Goal: Contribute content: Contribute content

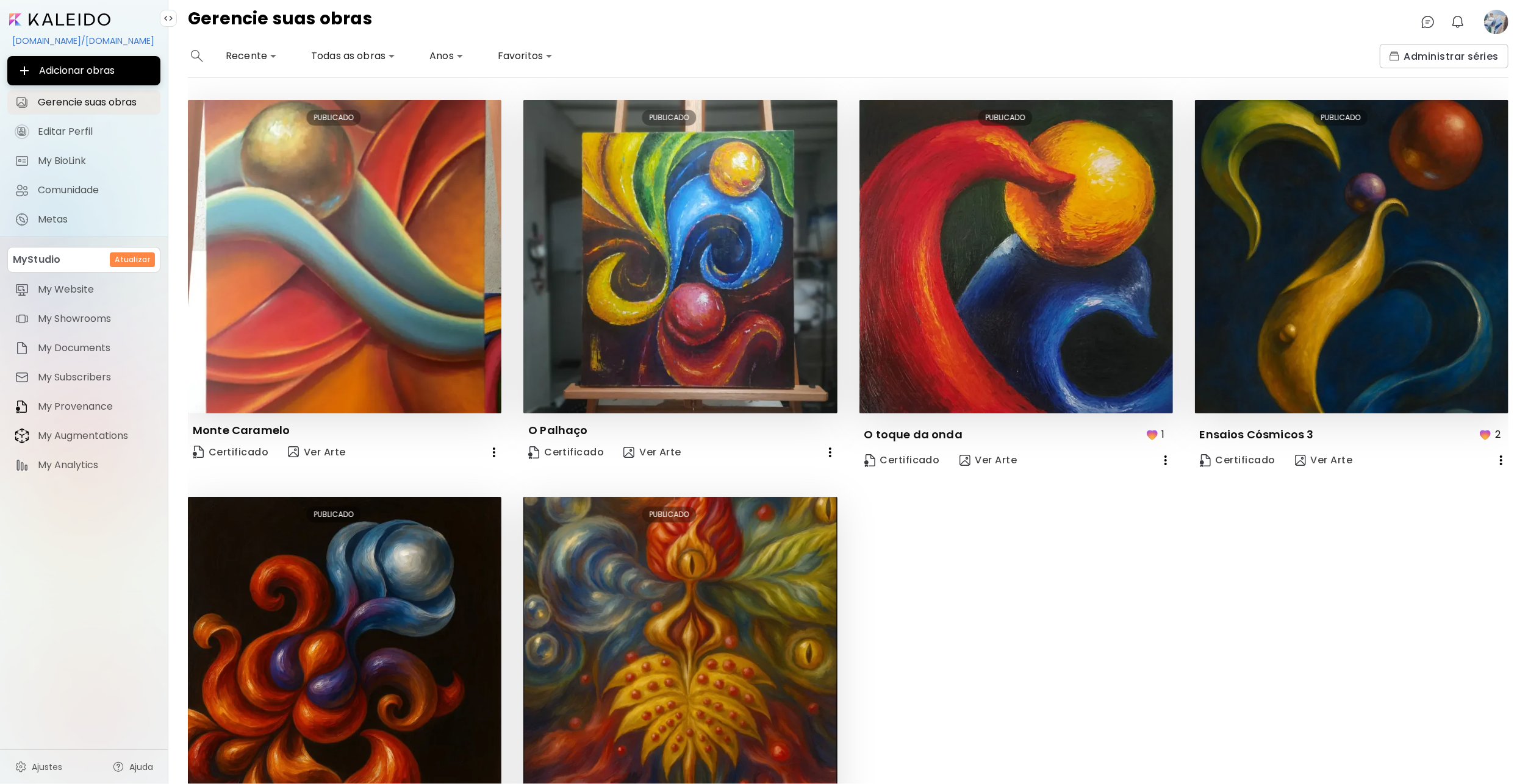
click at [75, 39] on div "[DOMAIN_NAME]/[DOMAIN_NAME]" at bounding box center [83, 40] width 153 height 20
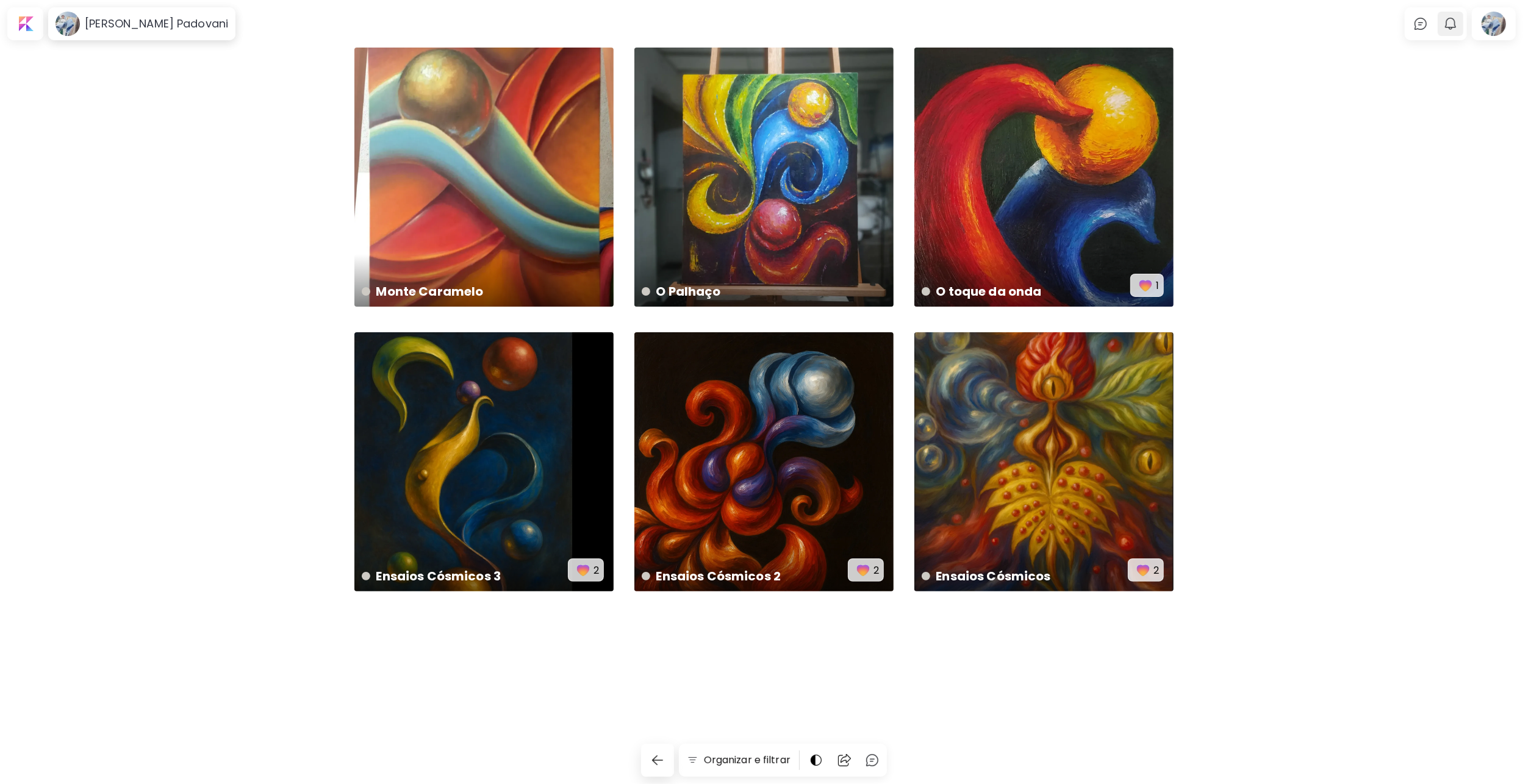
click at [1449, 25] on img "button" at bounding box center [1450, 24] width 15 height 15
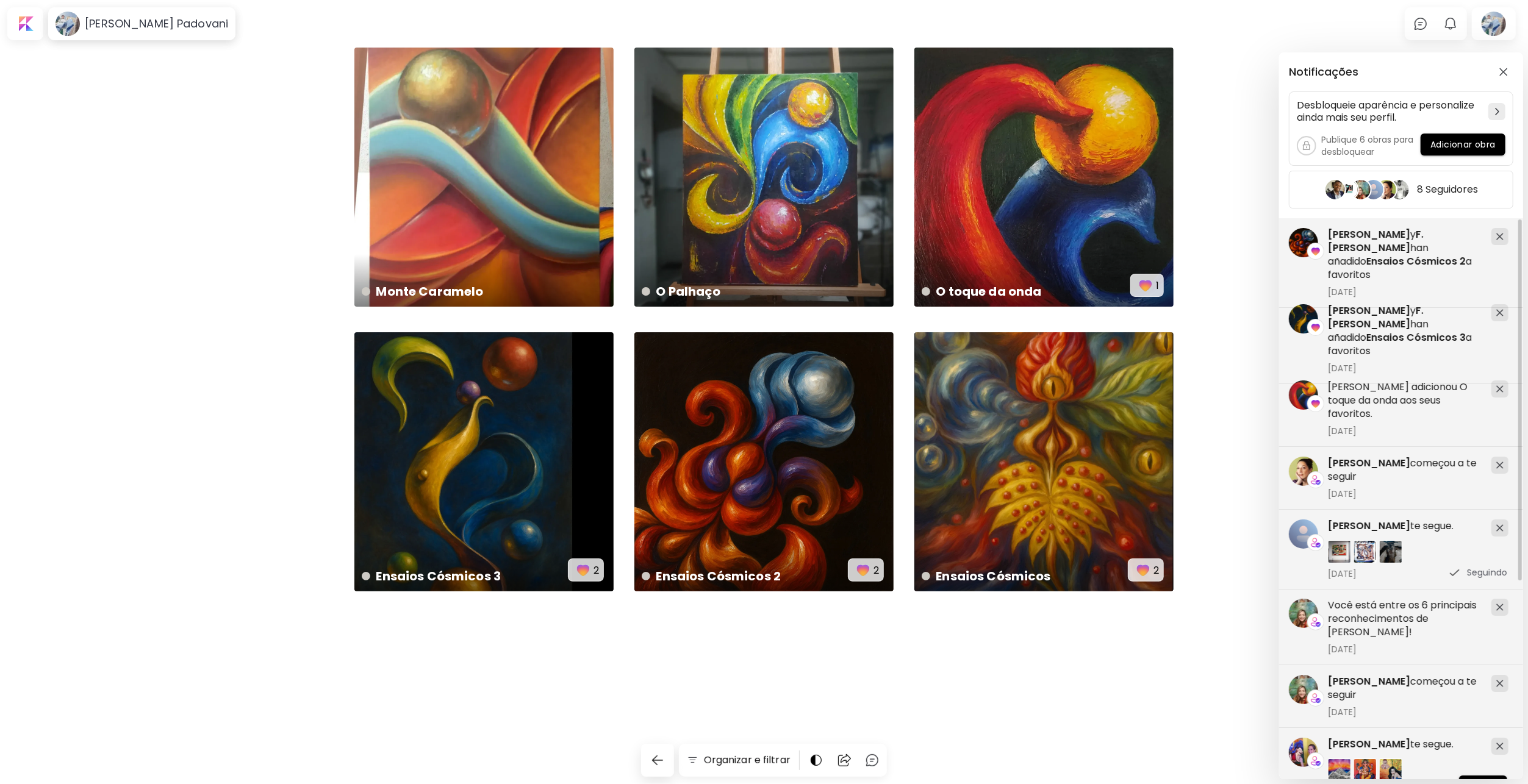
click at [1214, 329] on div "Notificações Desbloqueie aparência e personalize ainda mais seu perfil. Publiqu…" at bounding box center [764, 392] width 1528 height 784
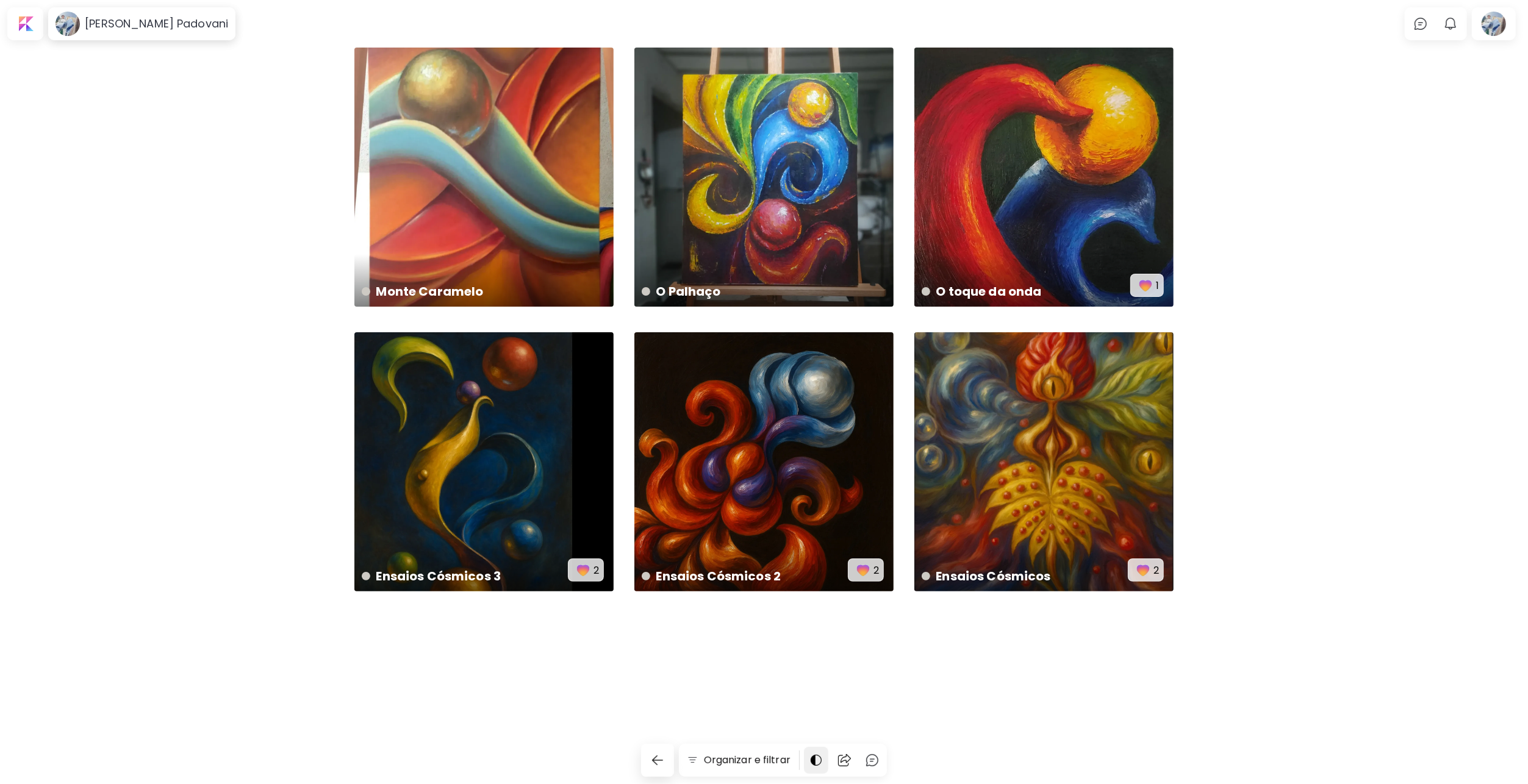
click at [809, 765] on img at bounding box center [816, 760] width 15 height 15
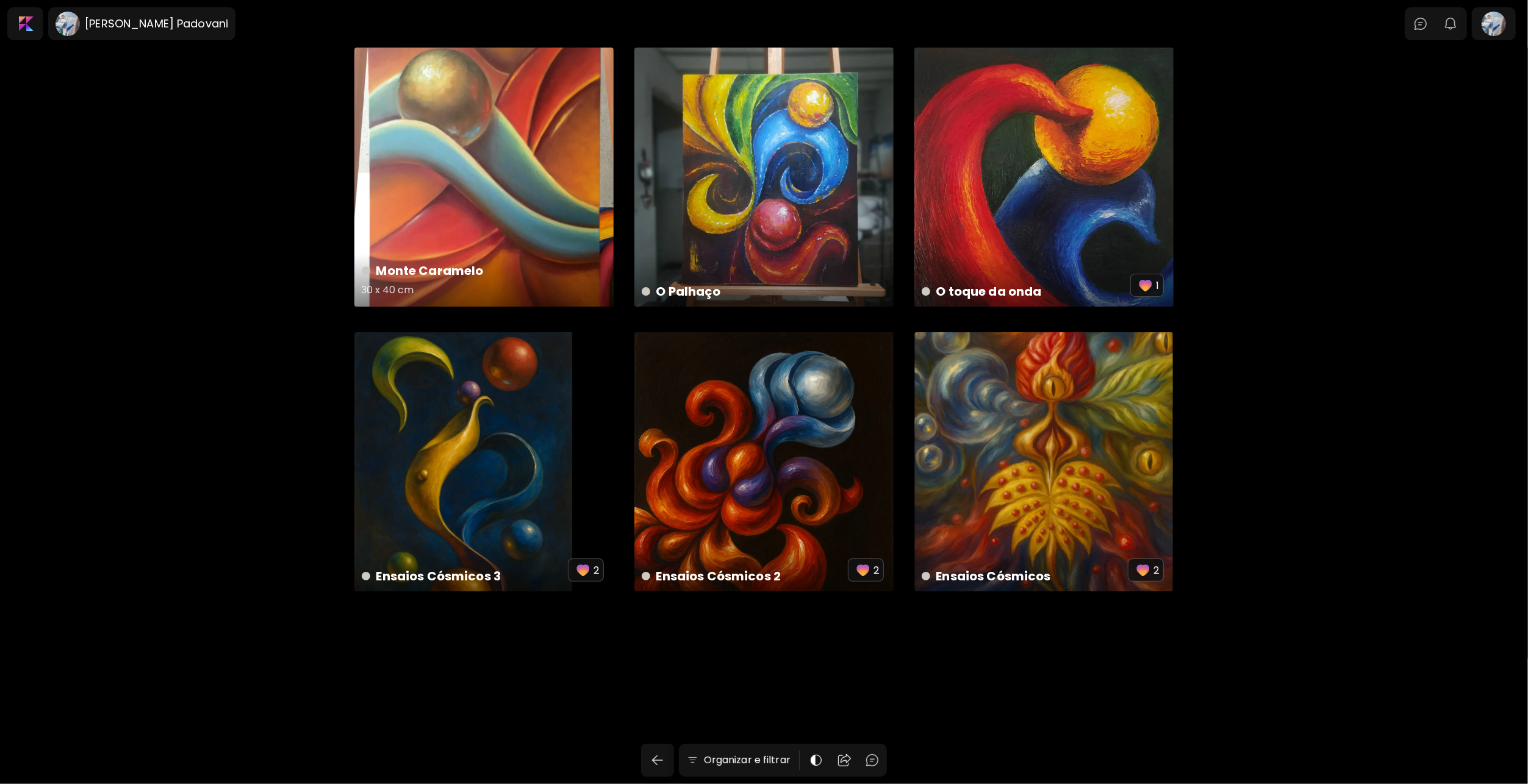
click at [502, 195] on div "Monte Caramelo 30 x 40 cm" at bounding box center [484, 177] width 259 height 259
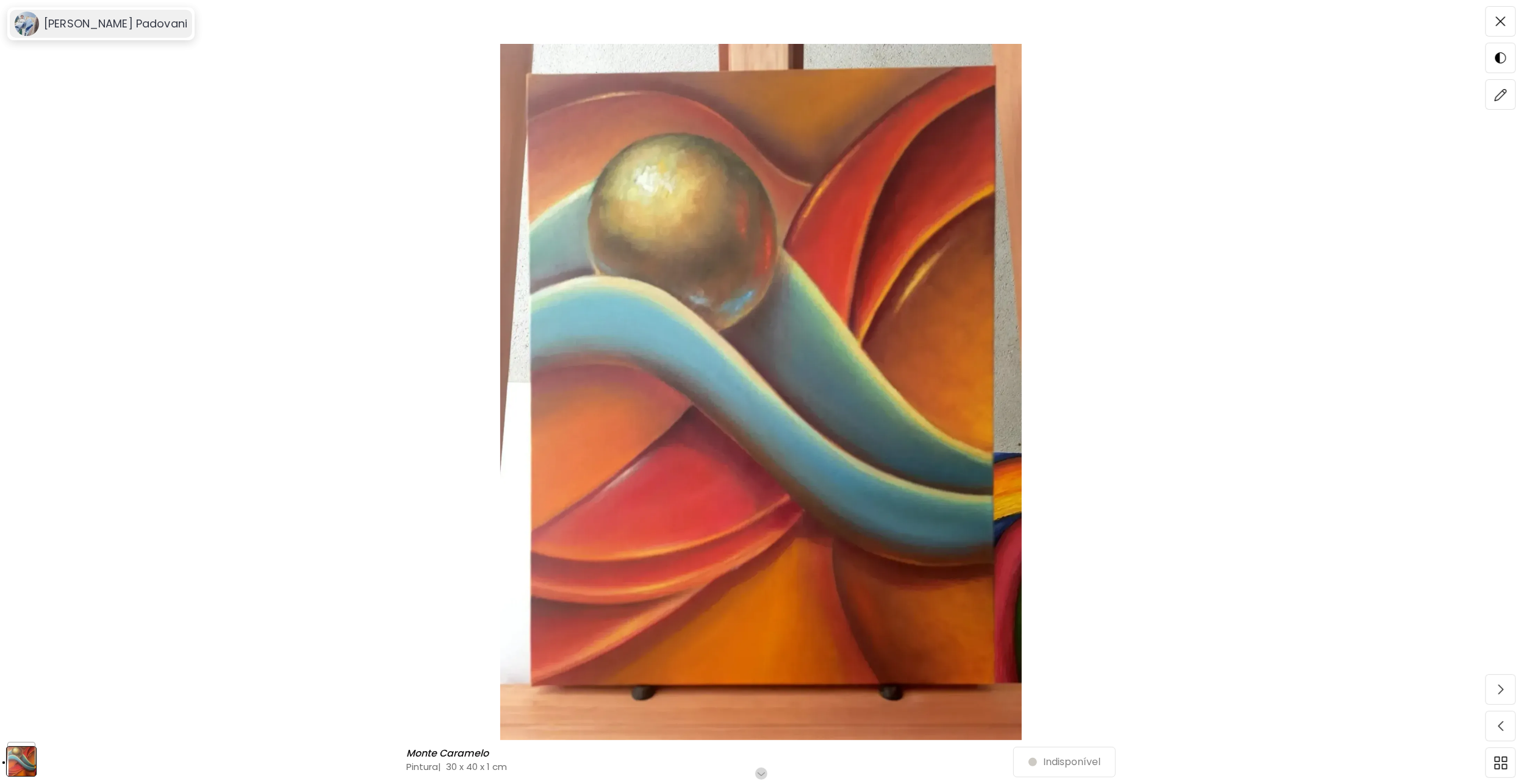
click at [41, 25] on div "[PERSON_NAME] Padovani" at bounding box center [113, 24] width 149 height 15
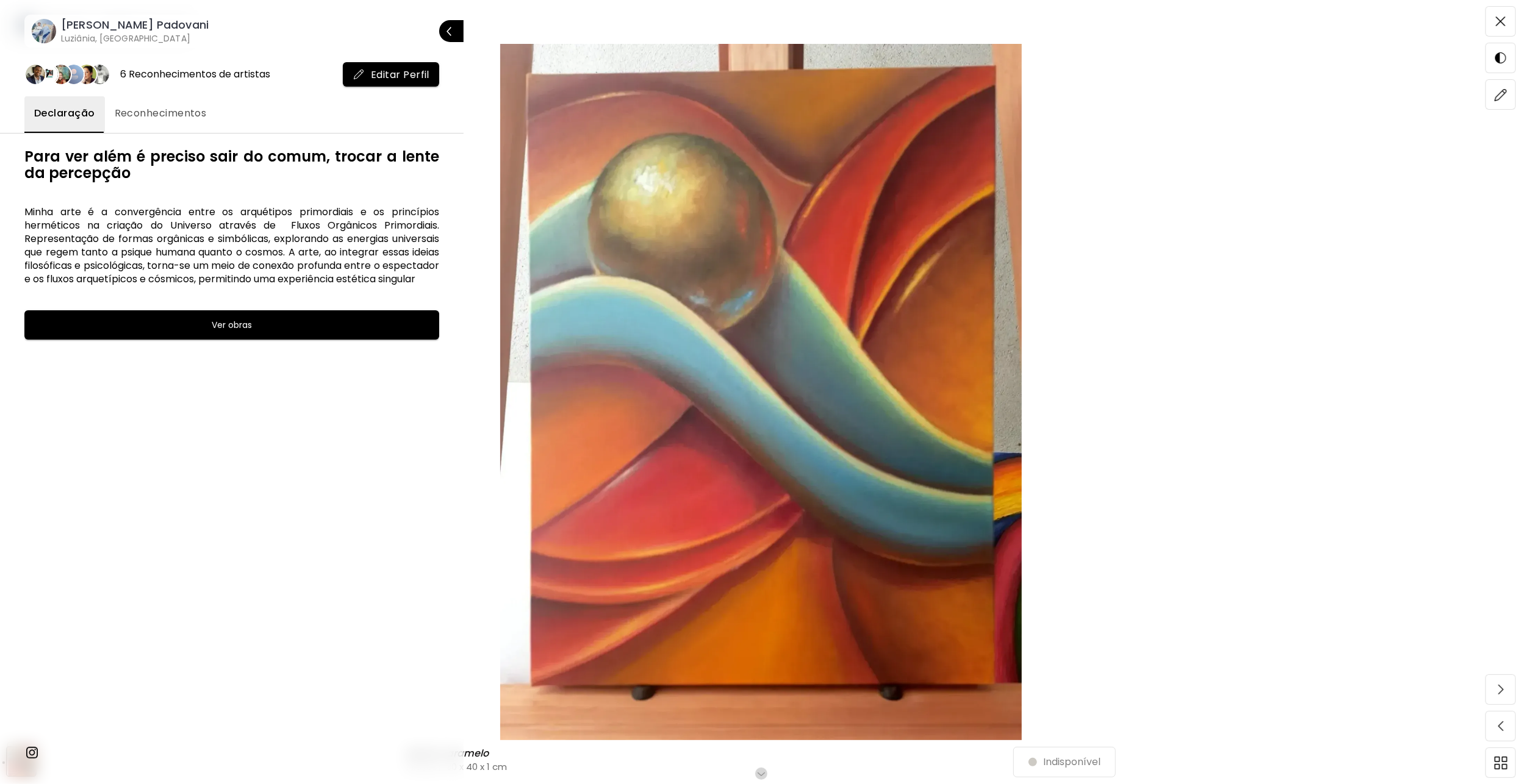
click at [860, 286] on div at bounding box center [761, 392] width 1522 height 784
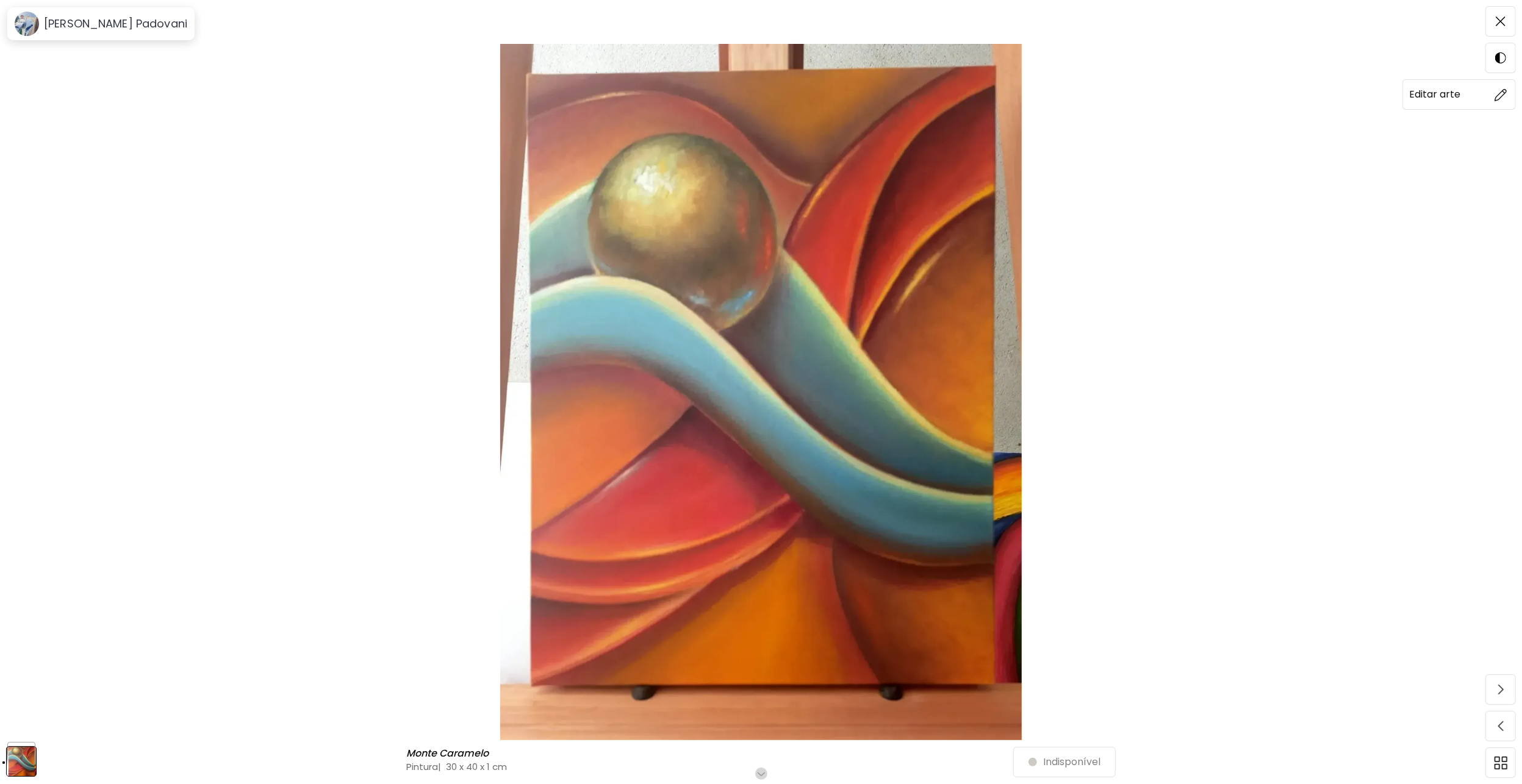
click at [1496, 100] on span at bounding box center [1500, 94] width 26 height 26
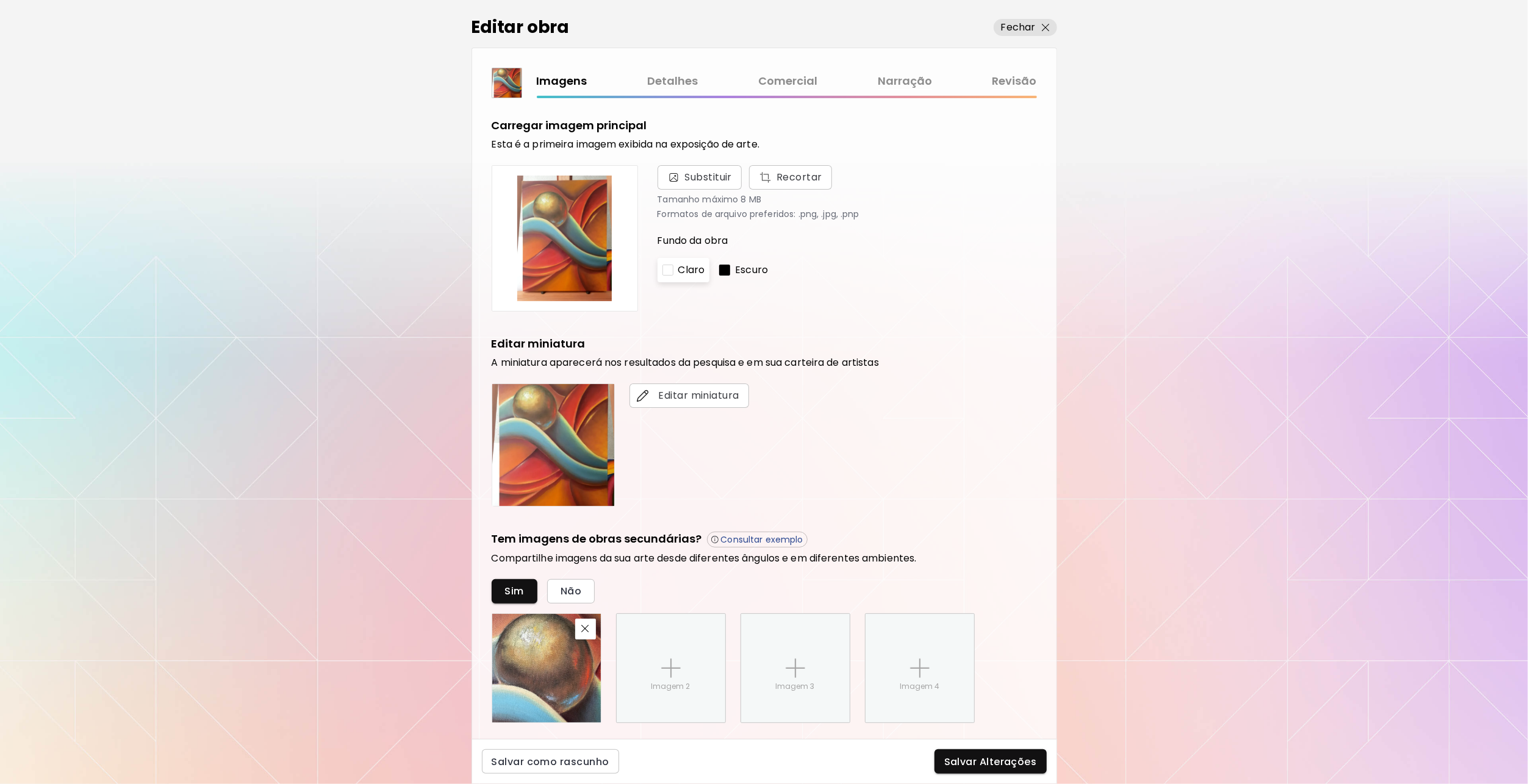
click at [656, 453] on div "Editar miniatura" at bounding box center [689, 445] width 119 height 123
click at [695, 181] on span "Substituir" at bounding box center [709, 177] width 48 height 15
click at [0, 0] on input "Substituir Recortar" at bounding box center [0, 0] width 0 height 0
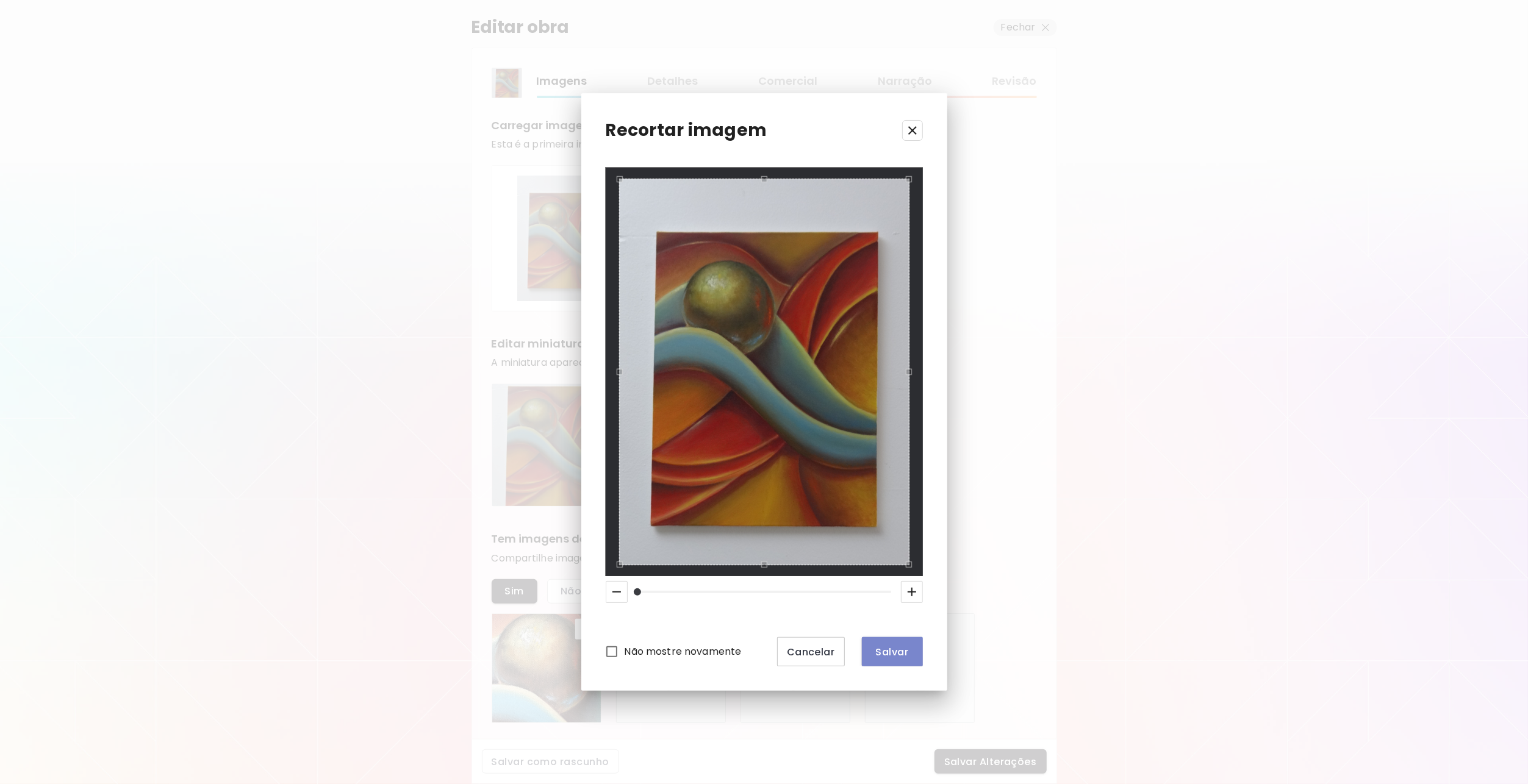
click at [884, 650] on span "Salvar" at bounding box center [892, 651] width 42 height 12
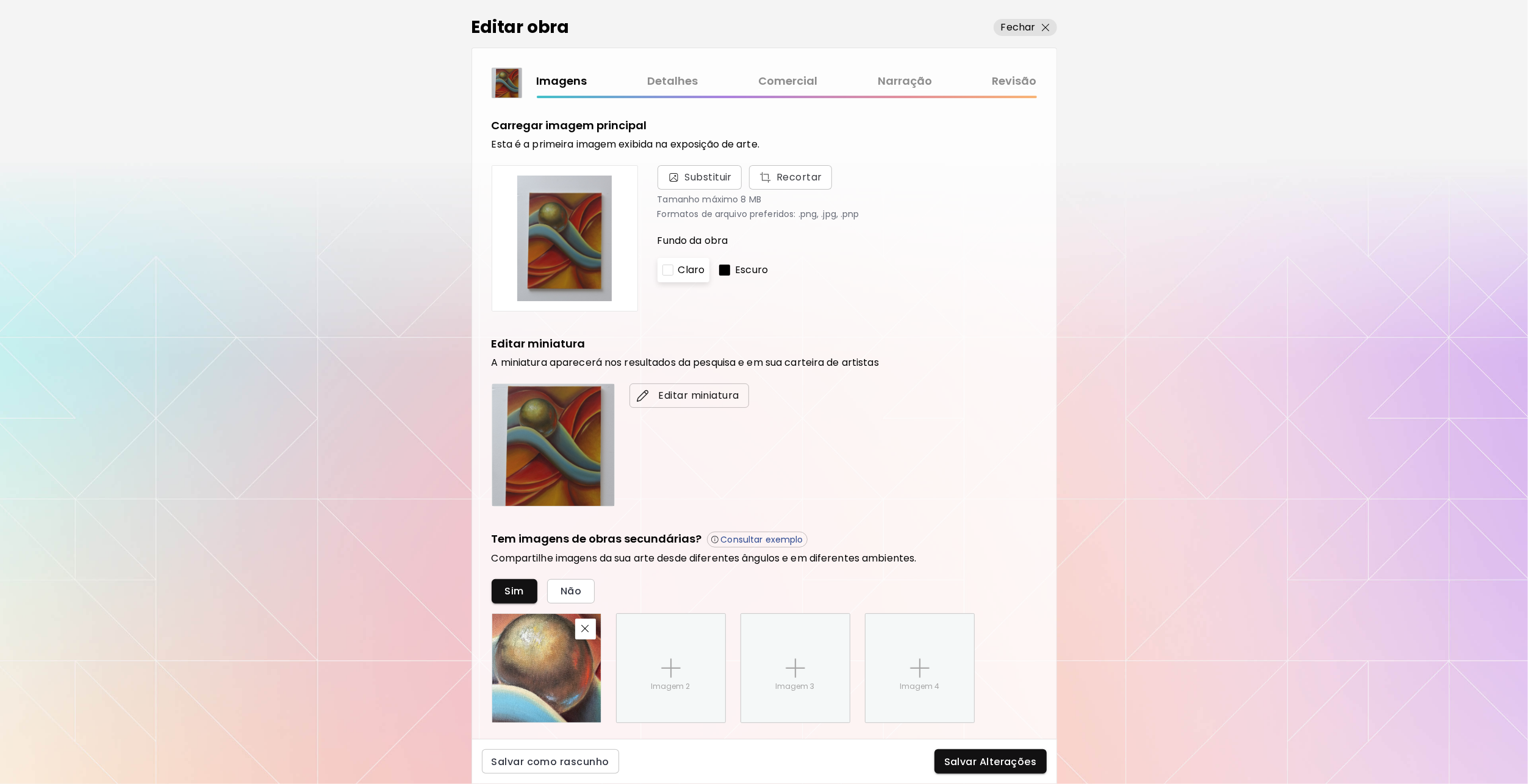
click at [670, 396] on span "Editar miniatura" at bounding box center [689, 395] width 100 height 15
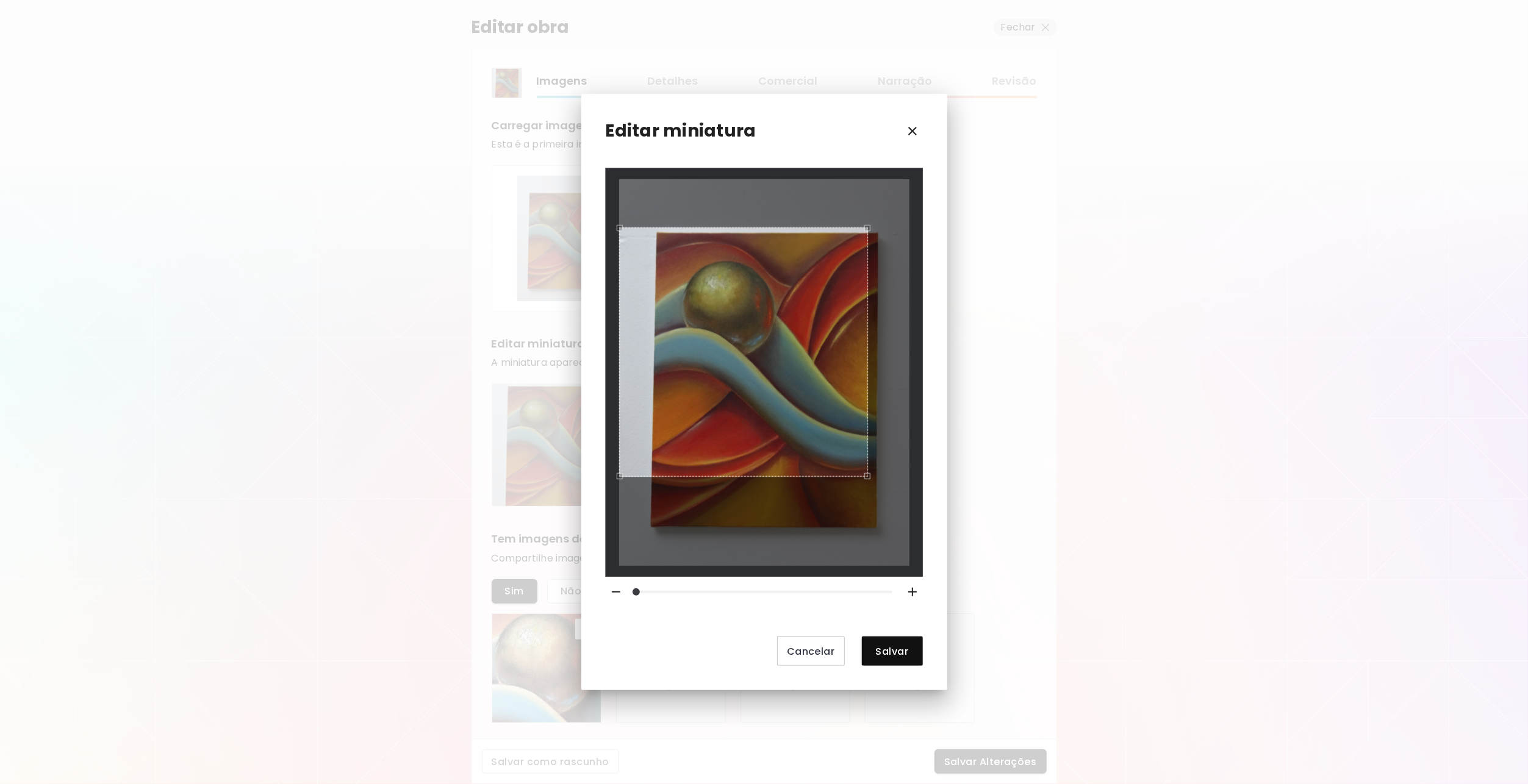
click at [867, 512] on div at bounding box center [764, 372] width 290 height 386
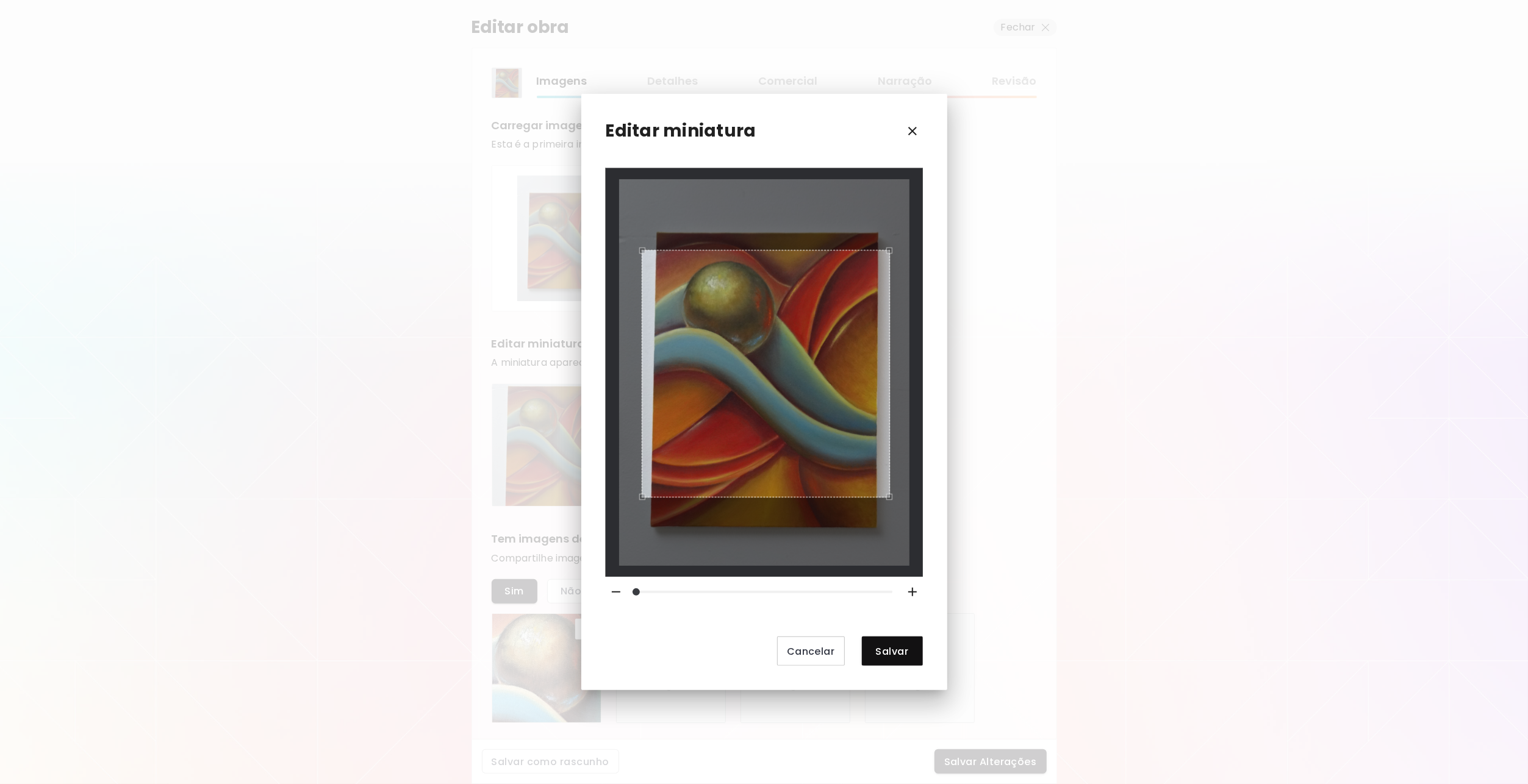
click at [828, 445] on div "Use the arrow keys to move the crop selection area" at bounding box center [766, 374] width 248 height 248
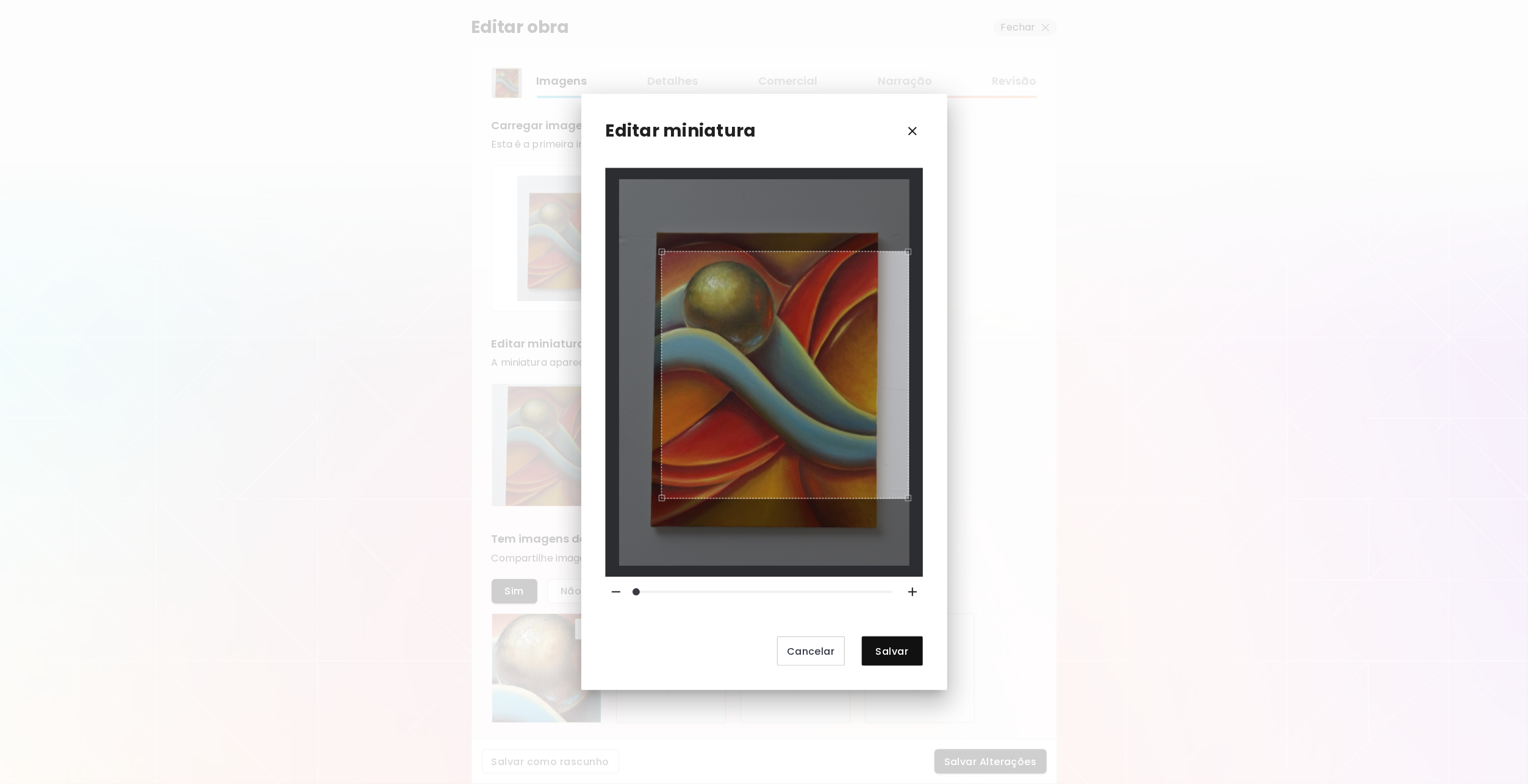
click at [854, 443] on div "Use the arrow keys to move the crop selection area" at bounding box center [785, 375] width 248 height 248
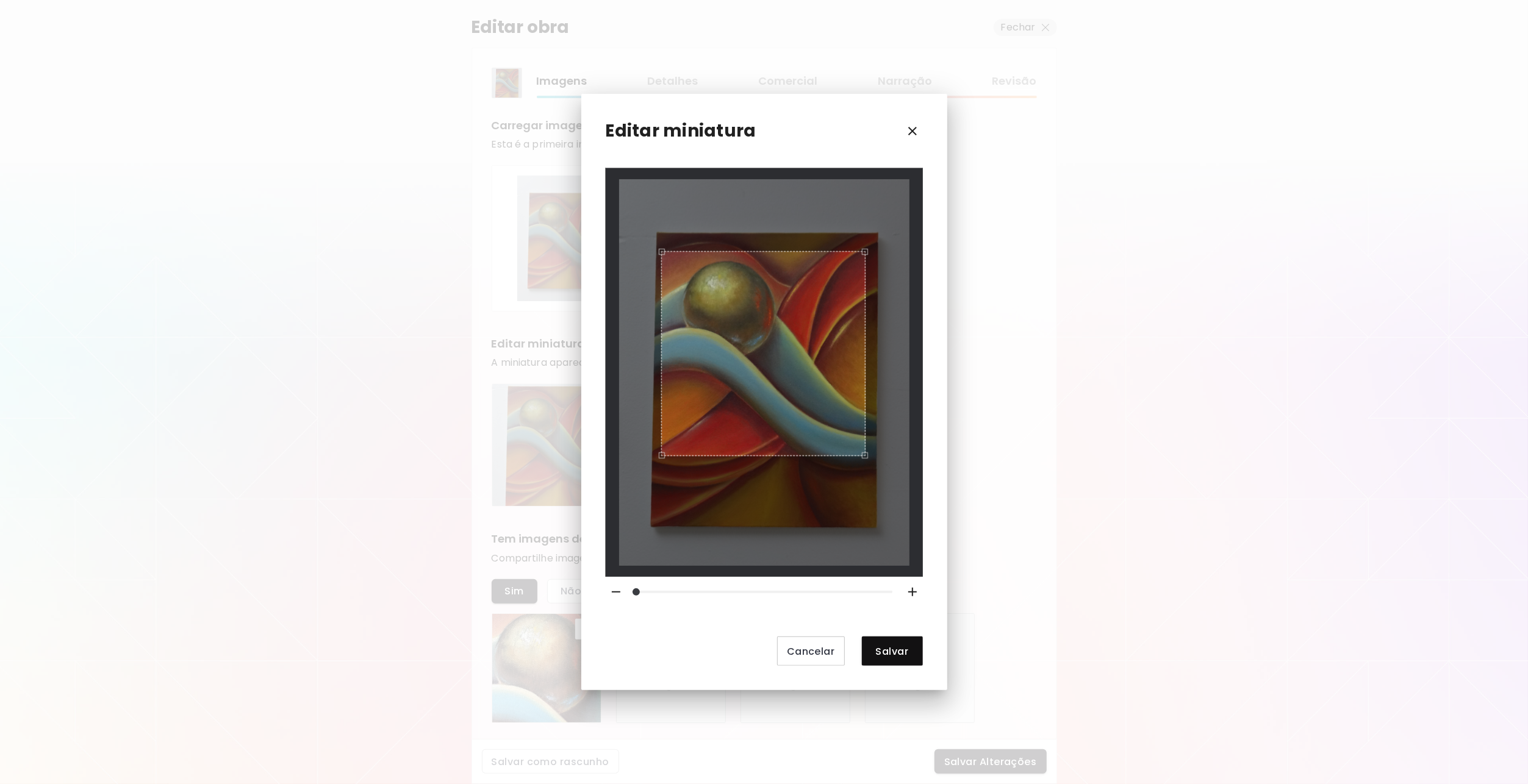
click at [864, 488] on div at bounding box center [764, 372] width 290 height 386
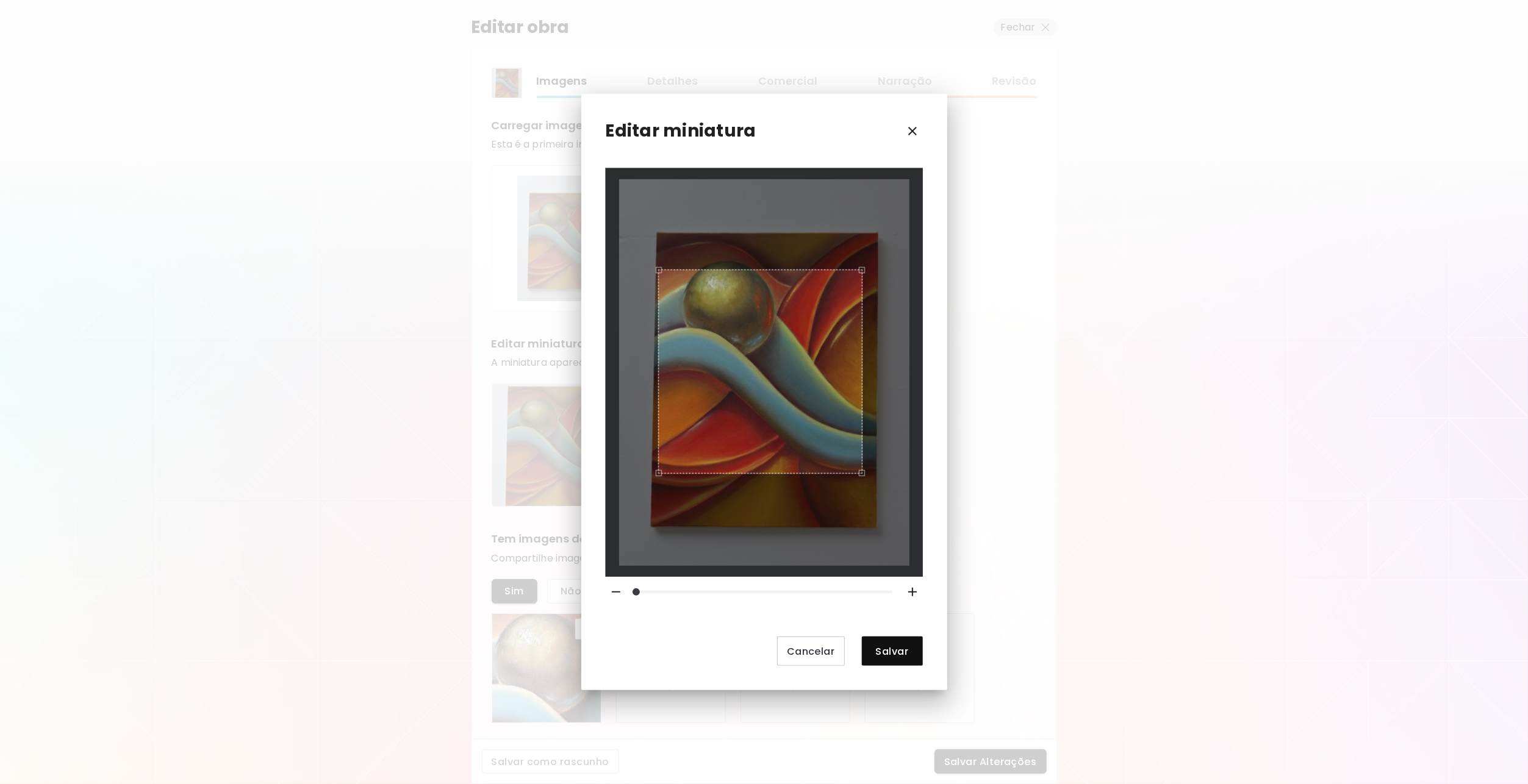
click at [821, 452] on div "Use the arrow keys to move the crop selection area" at bounding box center [760, 371] width 204 height 204
click at [879, 642] on button "Salvar" at bounding box center [892, 651] width 61 height 29
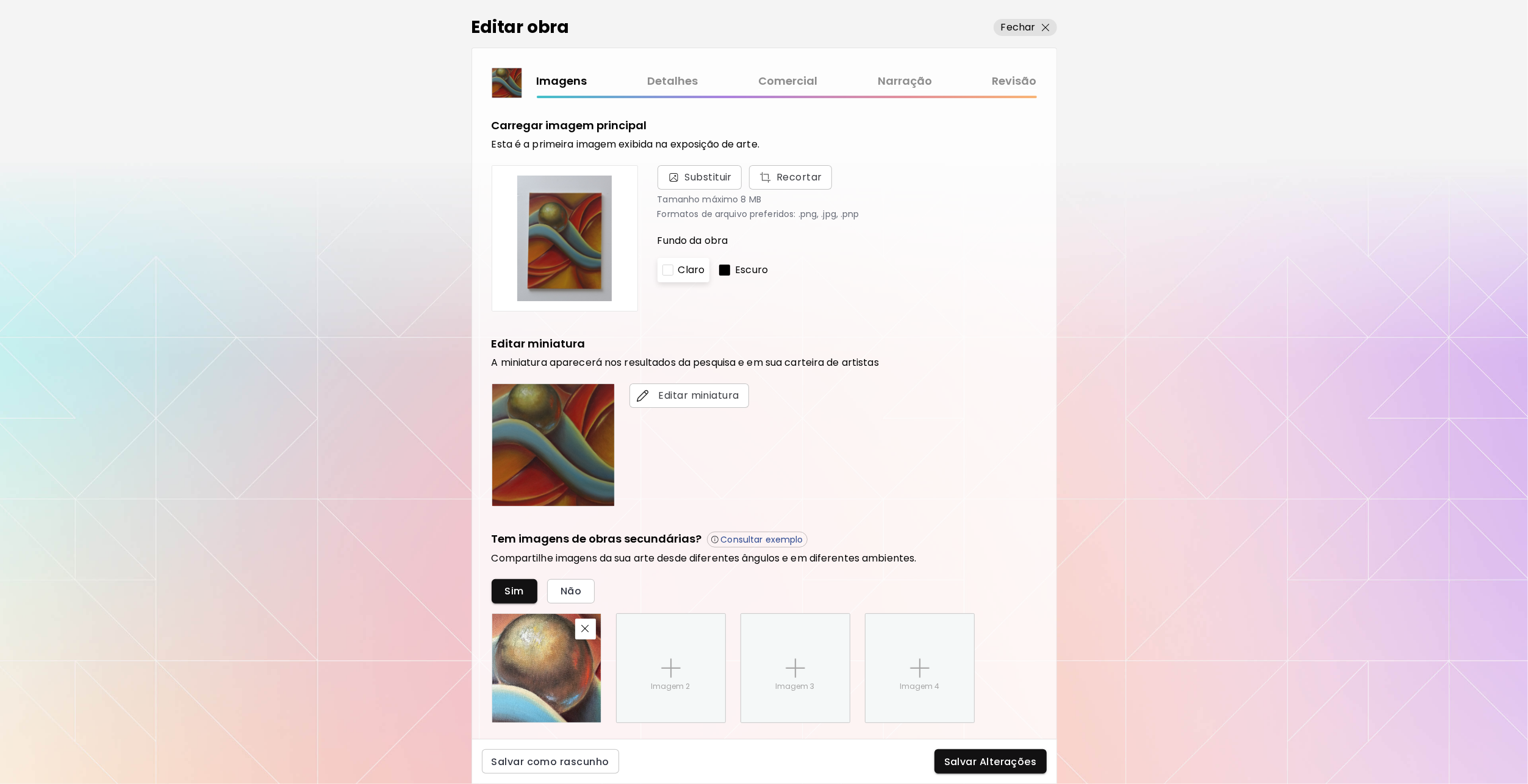
click at [869, 487] on div "Editar miniatura" at bounding box center [764, 445] width 546 height 123
click at [982, 751] on button "Salvar Alterações" at bounding box center [990, 762] width 112 height 25
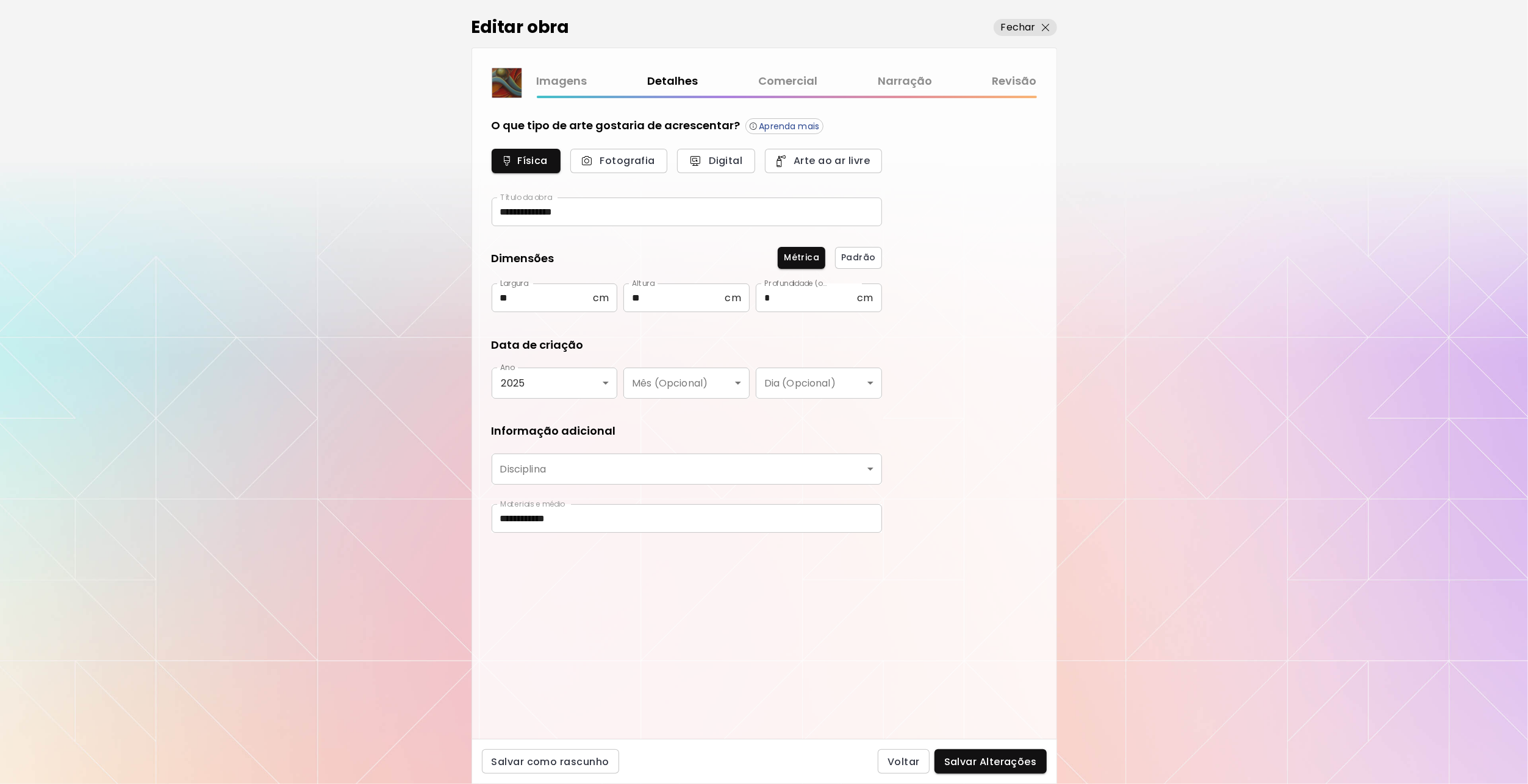
type input "********"
click at [974, 765] on span "Salvar Alterações" at bounding box center [990, 762] width 93 height 12
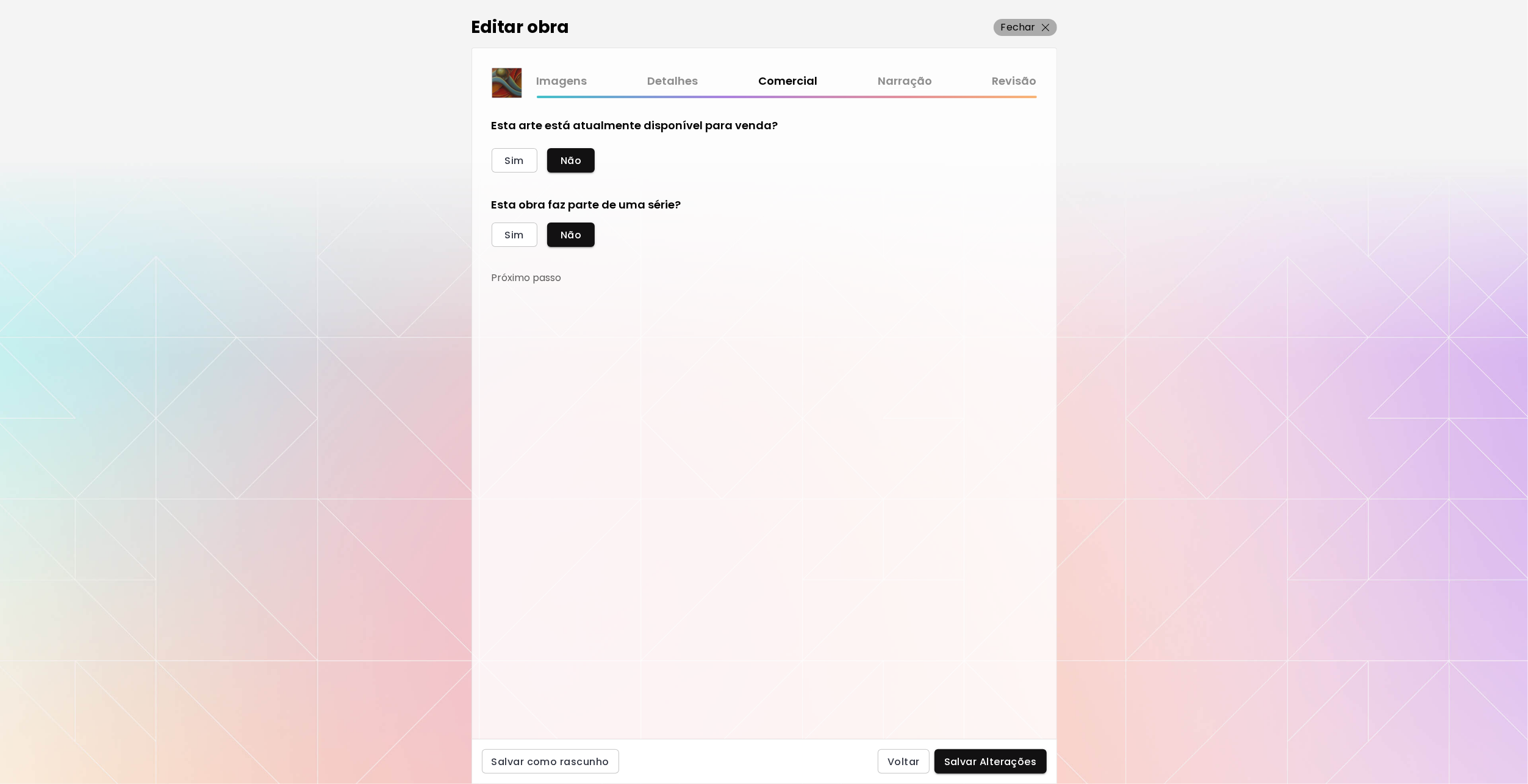
click at [1013, 27] on p "Fechar" at bounding box center [1018, 27] width 34 height 15
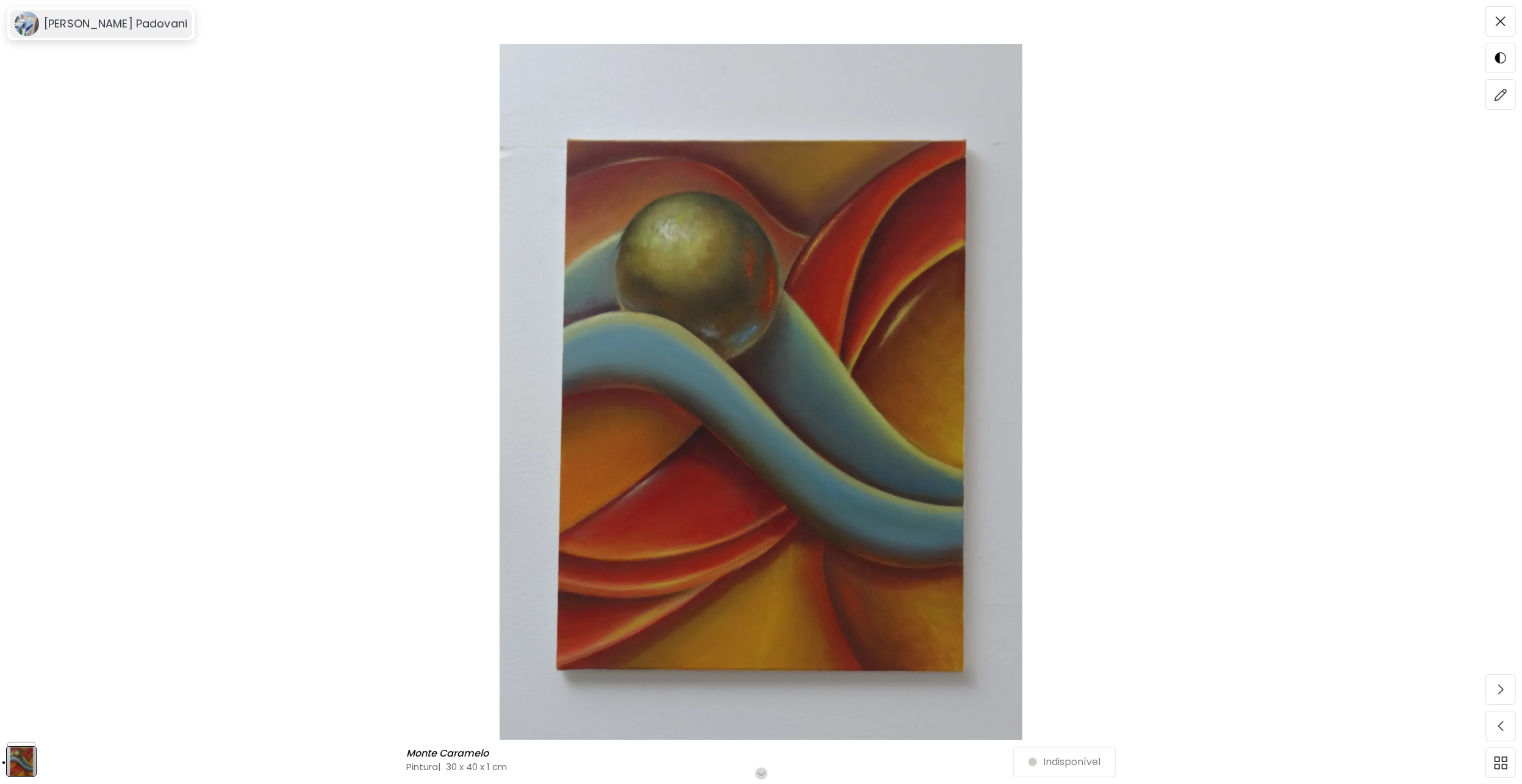
click at [119, 27] on h6 "[PERSON_NAME] Padovani" at bounding box center [116, 24] width 143 height 15
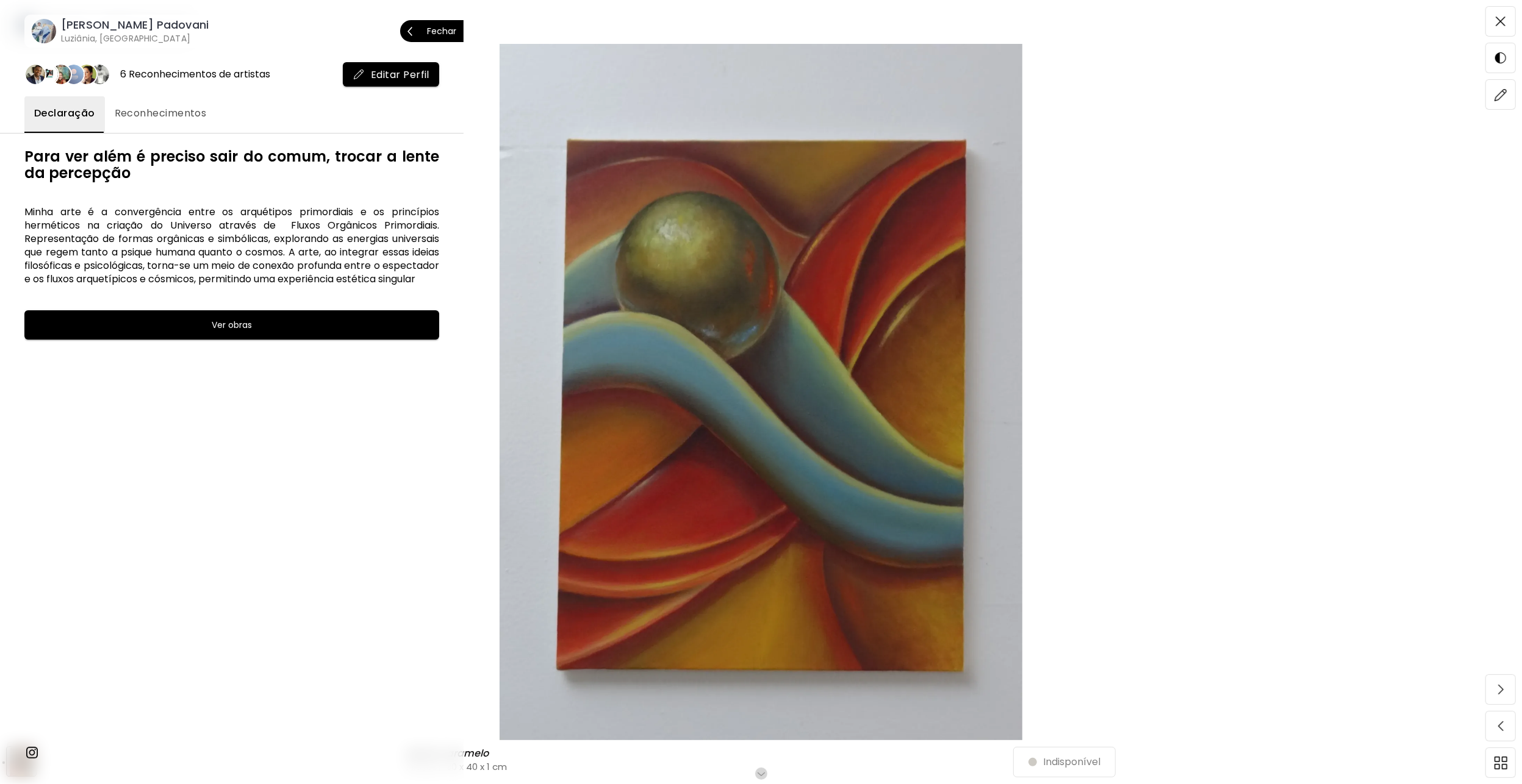
click at [443, 32] on p "Fechar" at bounding box center [441, 31] width 29 height 9
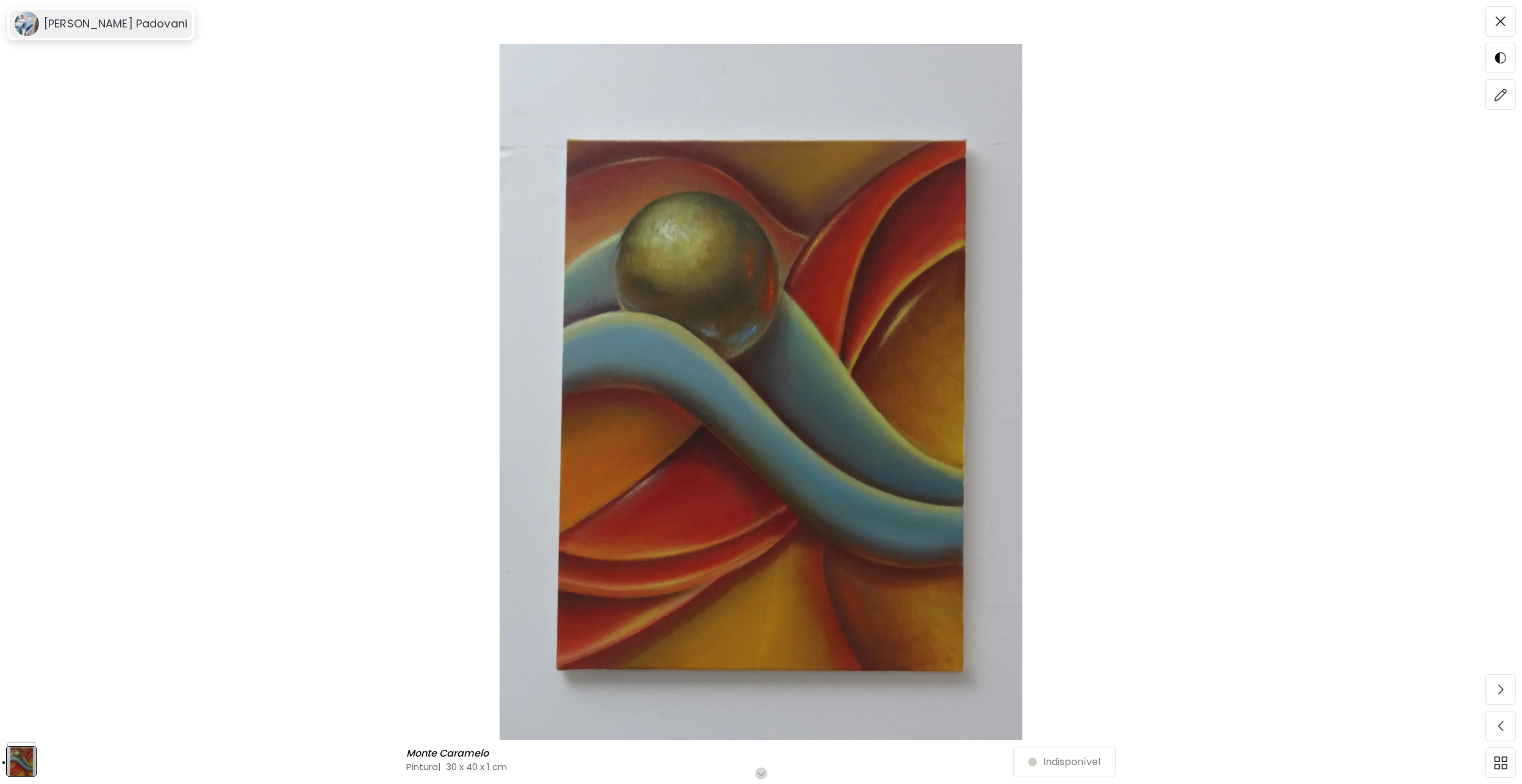
click at [126, 15] on div "[PERSON_NAME] Padovani" at bounding box center [101, 24] width 182 height 28
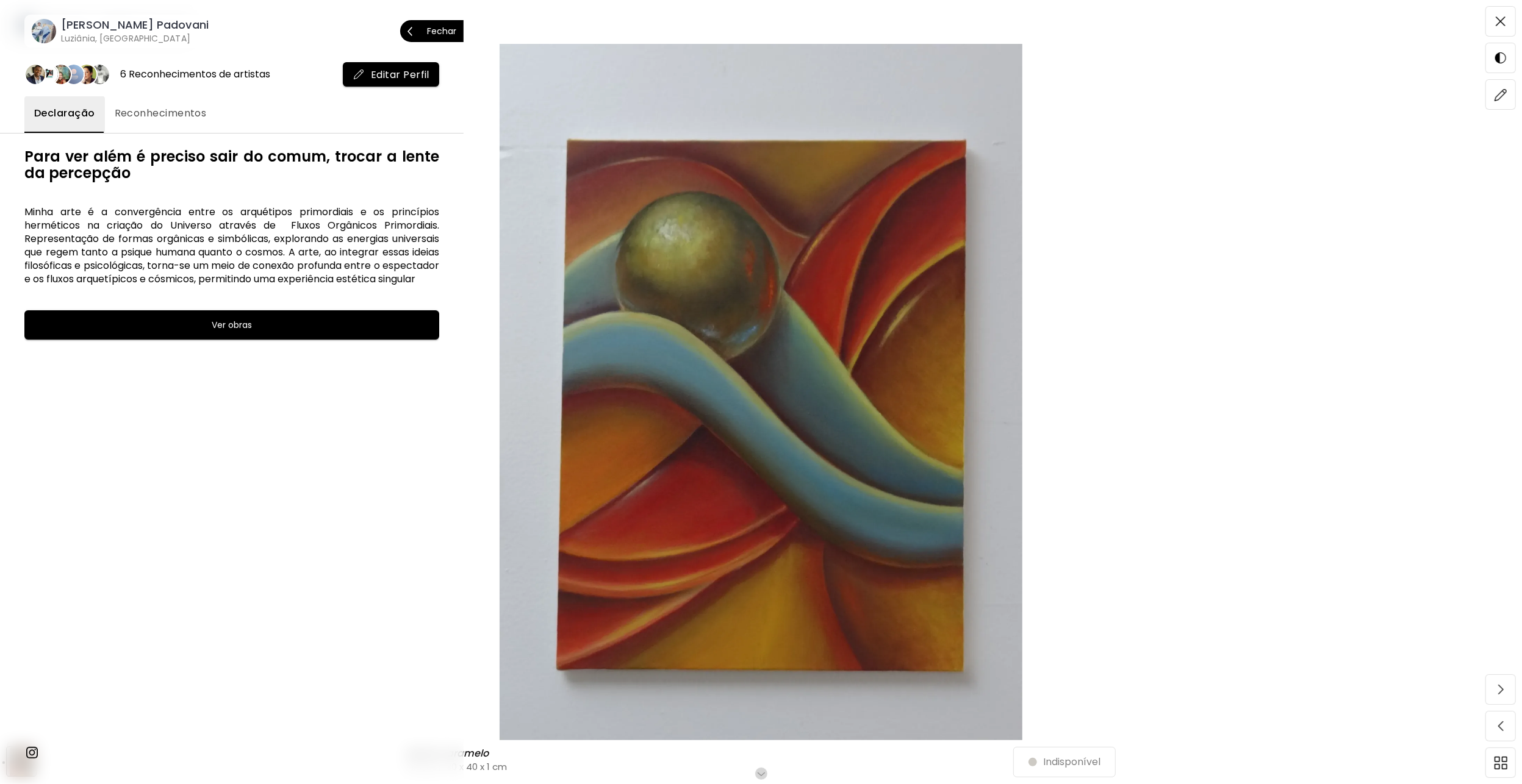
click at [33, 11] on div "Tiago Sillos Padovani Luziânia, Brasil Fechar" at bounding box center [232, 19] width 463 height 57
click at [103, 41] on h6 "Luziânia, Brasil" at bounding box center [134, 39] width 148 height 12
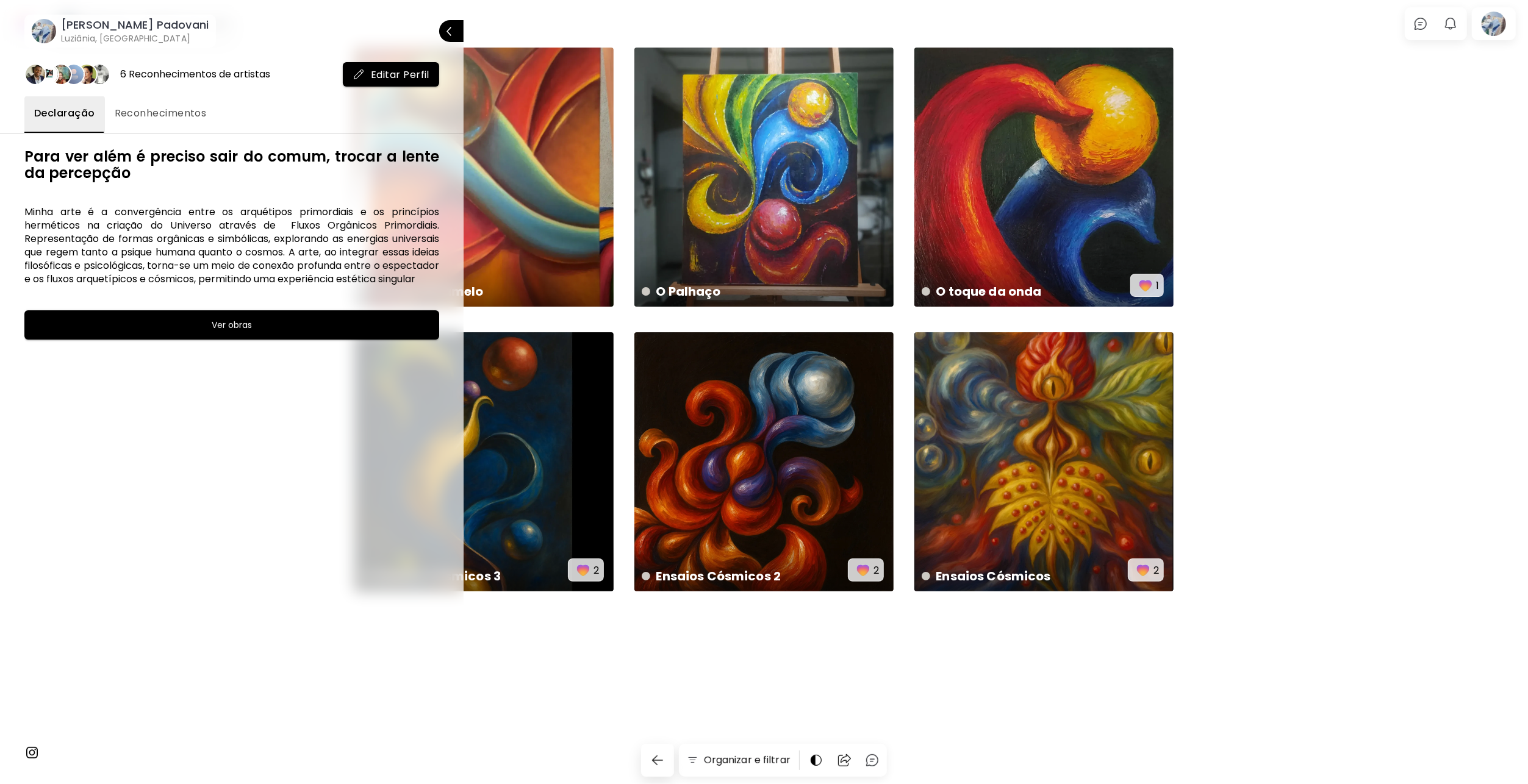
click at [186, 453] on div "Para ver além é preciso sair do comum, trocar a lente da percepção Minha arte é…" at bounding box center [232, 459] width 415 height 621
click at [29, 749] on img at bounding box center [32, 752] width 15 height 15
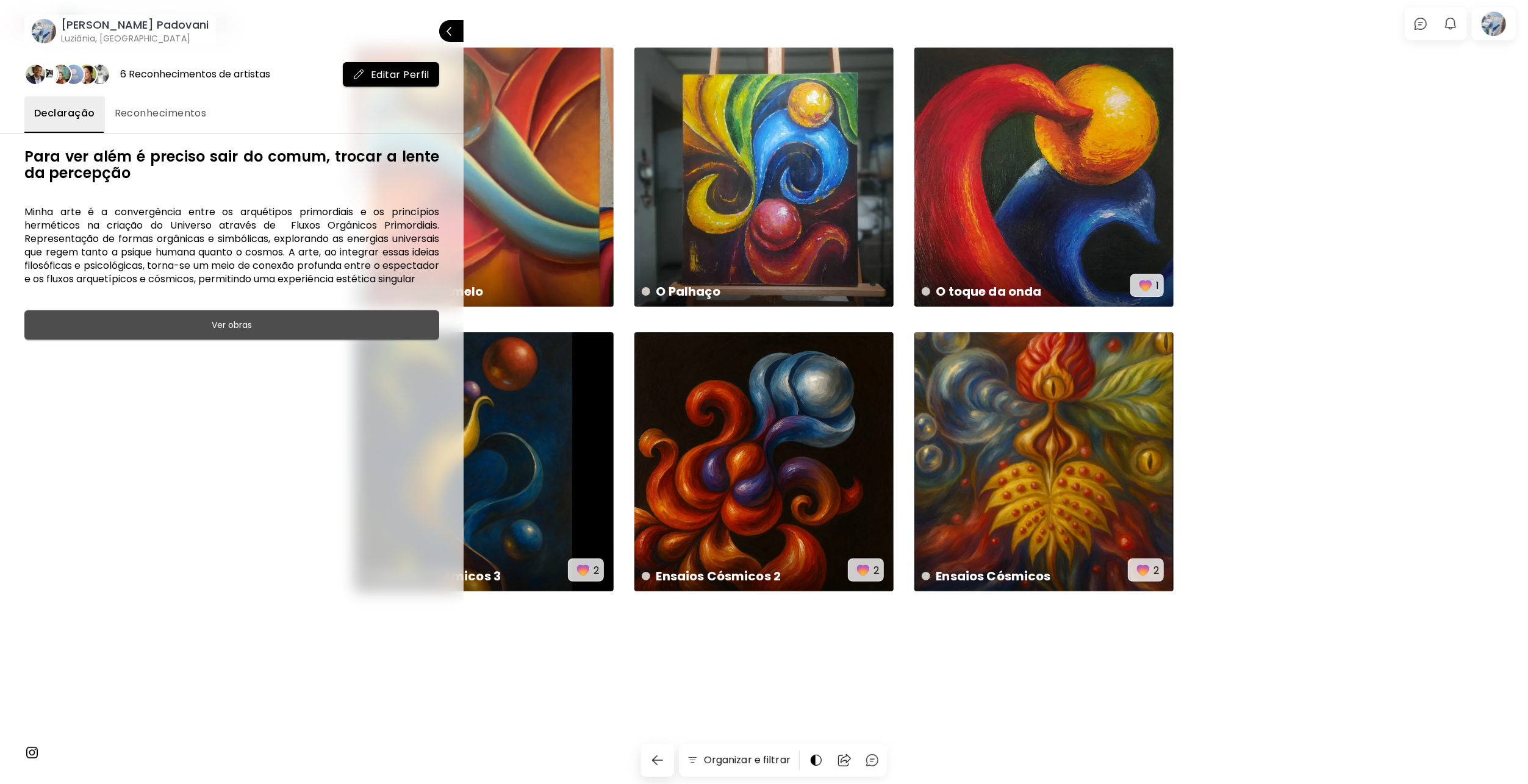
click at [346, 332] on span "Ver obras" at bounding box center [232, 324] width 385 height 15
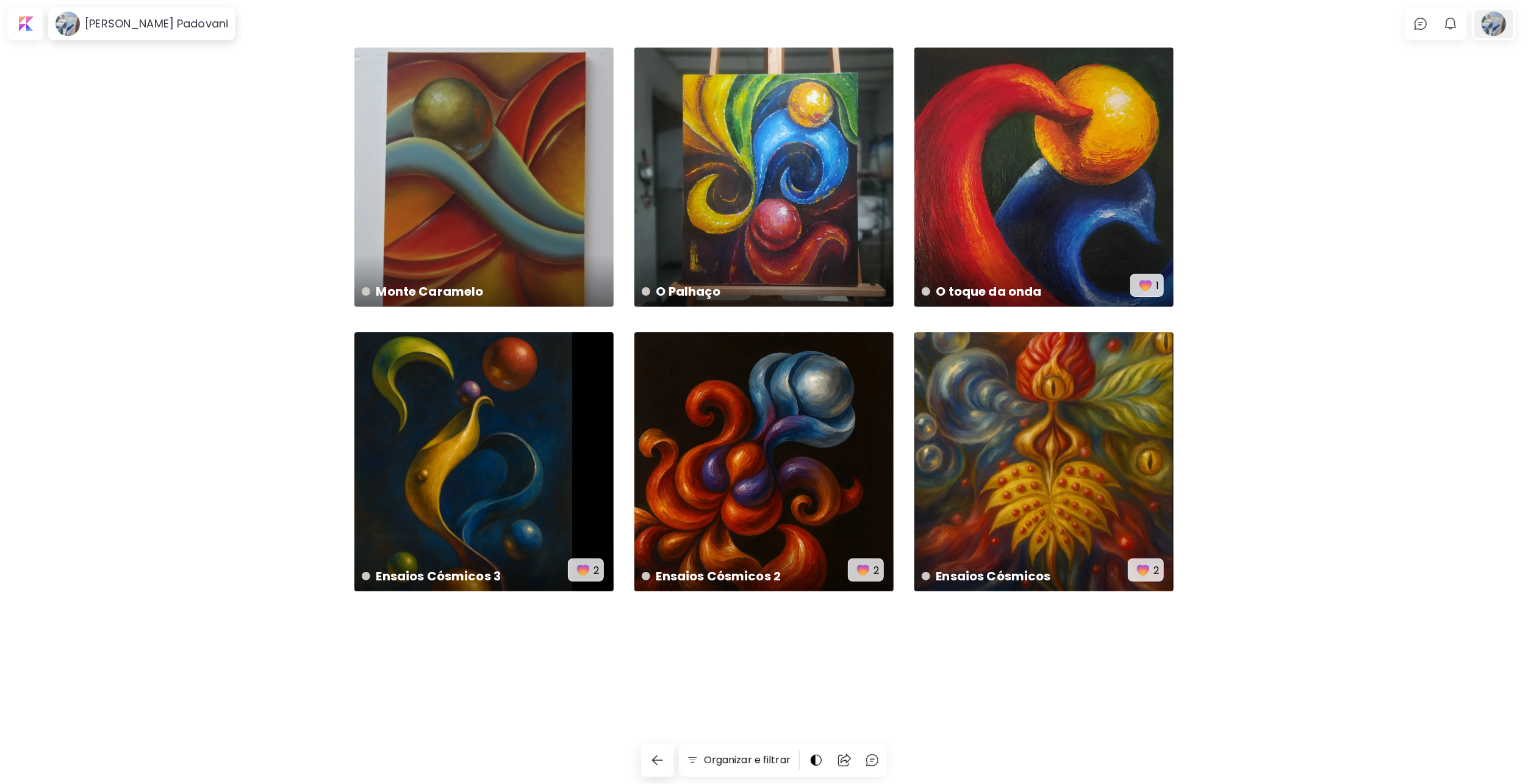
click at [1499, 30] on div at bounding box center [1494, 24] width 39 height 28
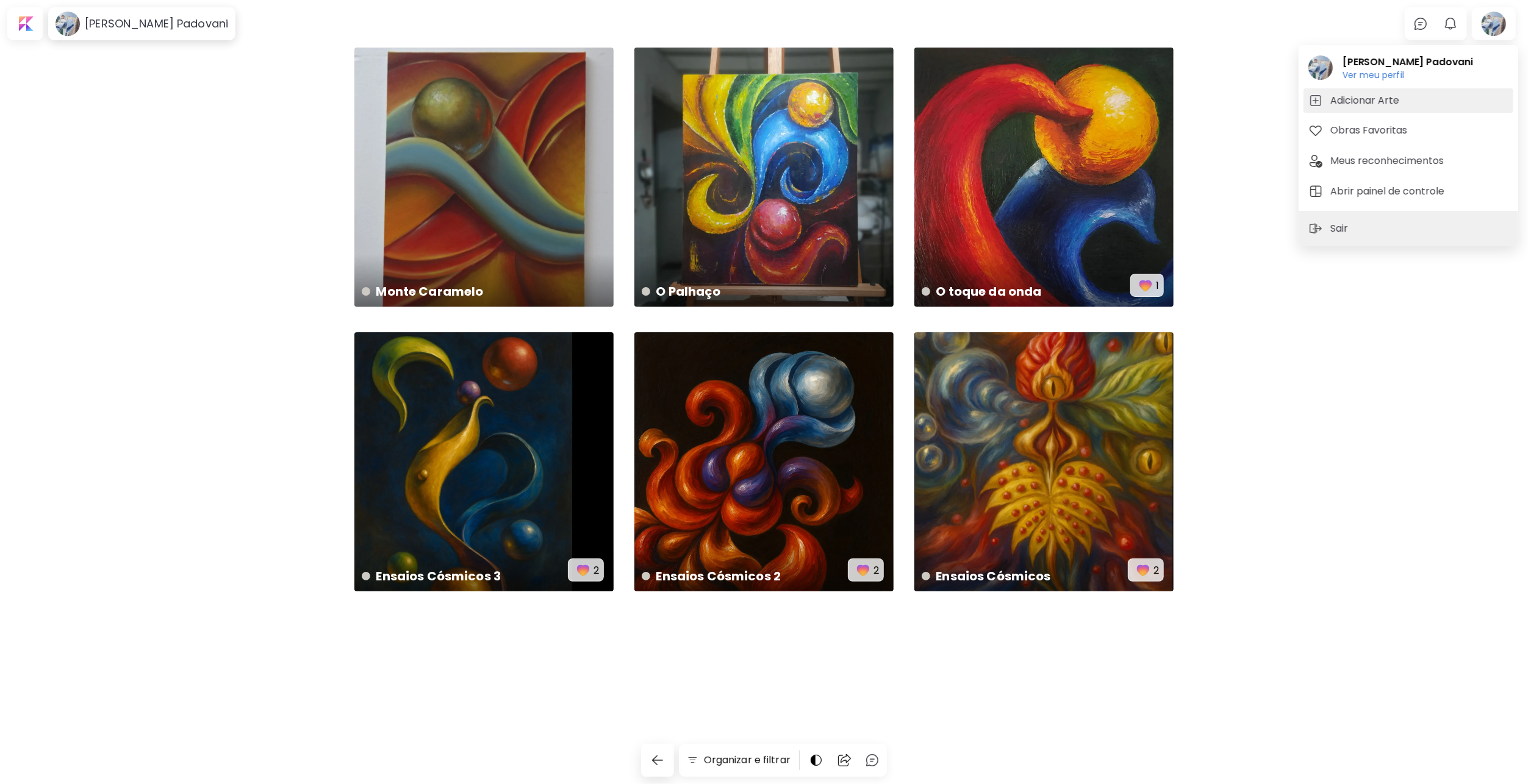
click at [1373, 108] on button "Adicionar Arte" at bounding box center [1408, 101] width 210 height 25
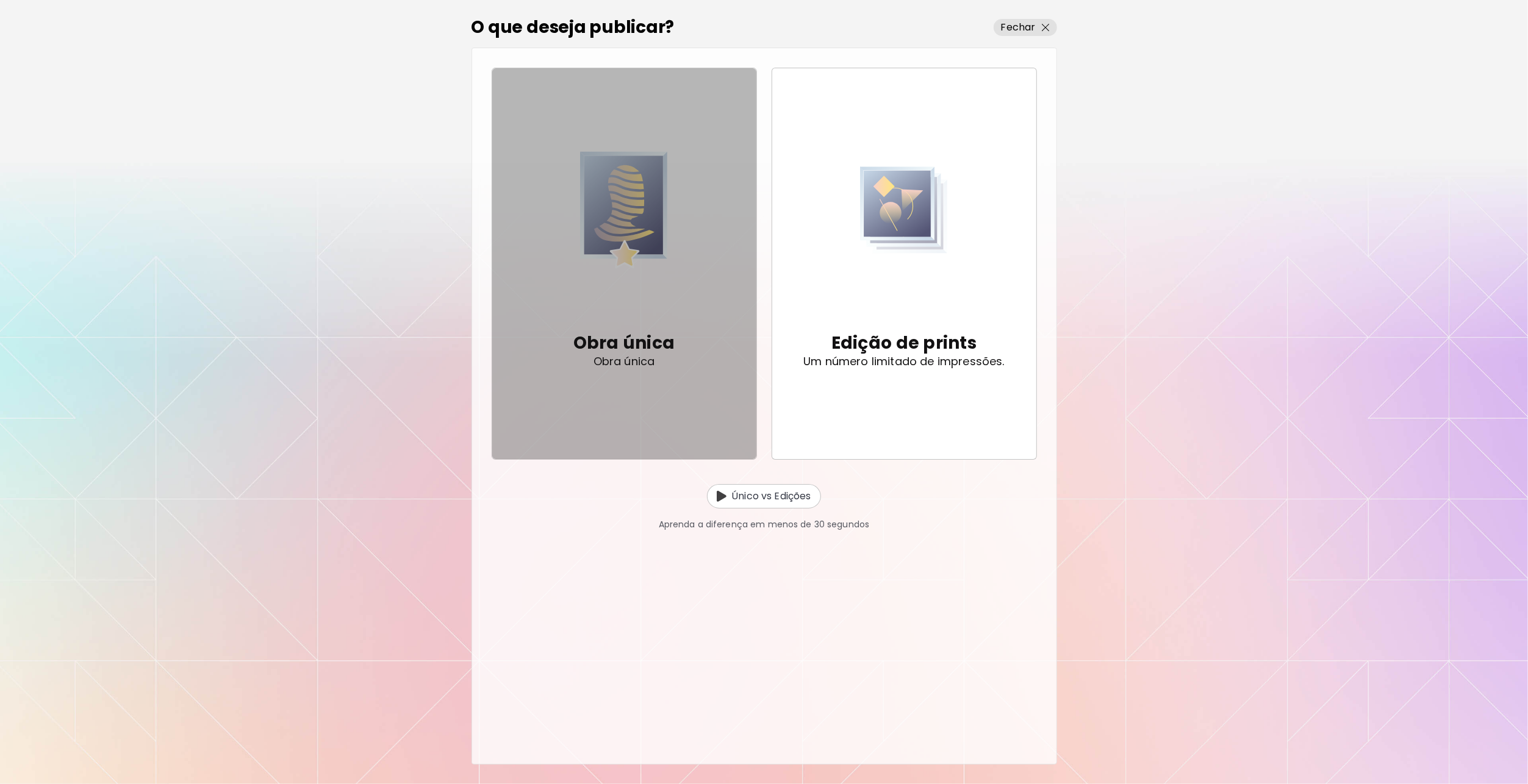
click at [615, 269] on img "button" at bounding box center [623, 210] width 88 height 171
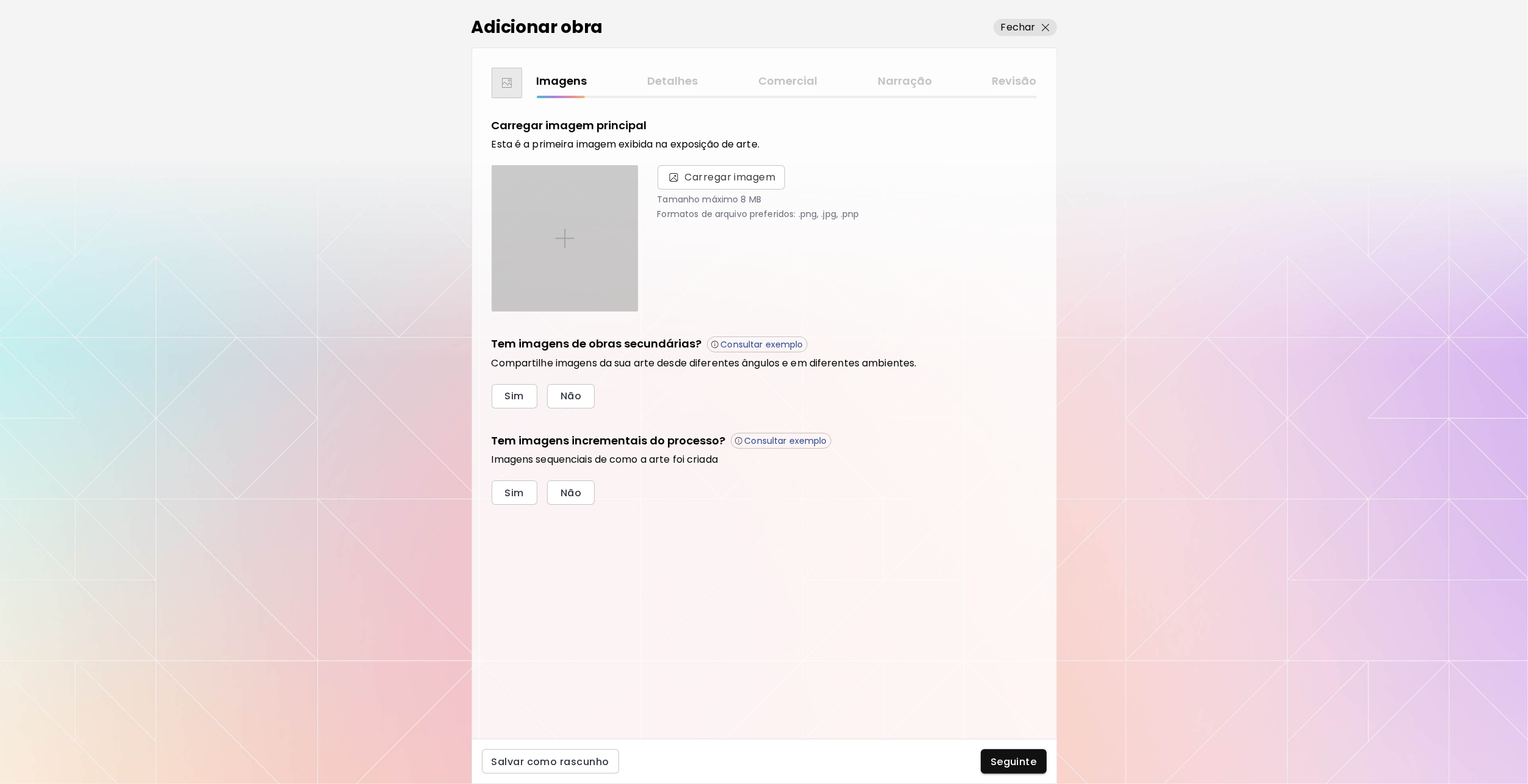
click at [577, 231] on div at bounding box center [565, 239] width 145 height 145
click at [0, 0] on input "file" at bounding box center [0, 0] width 0 height 0
click at [583, 237] on div at bounding box center [565, 239] width 145 height 145
click at [0, 0] on input "file" at bounding box center [0, 0] width 0 height 0
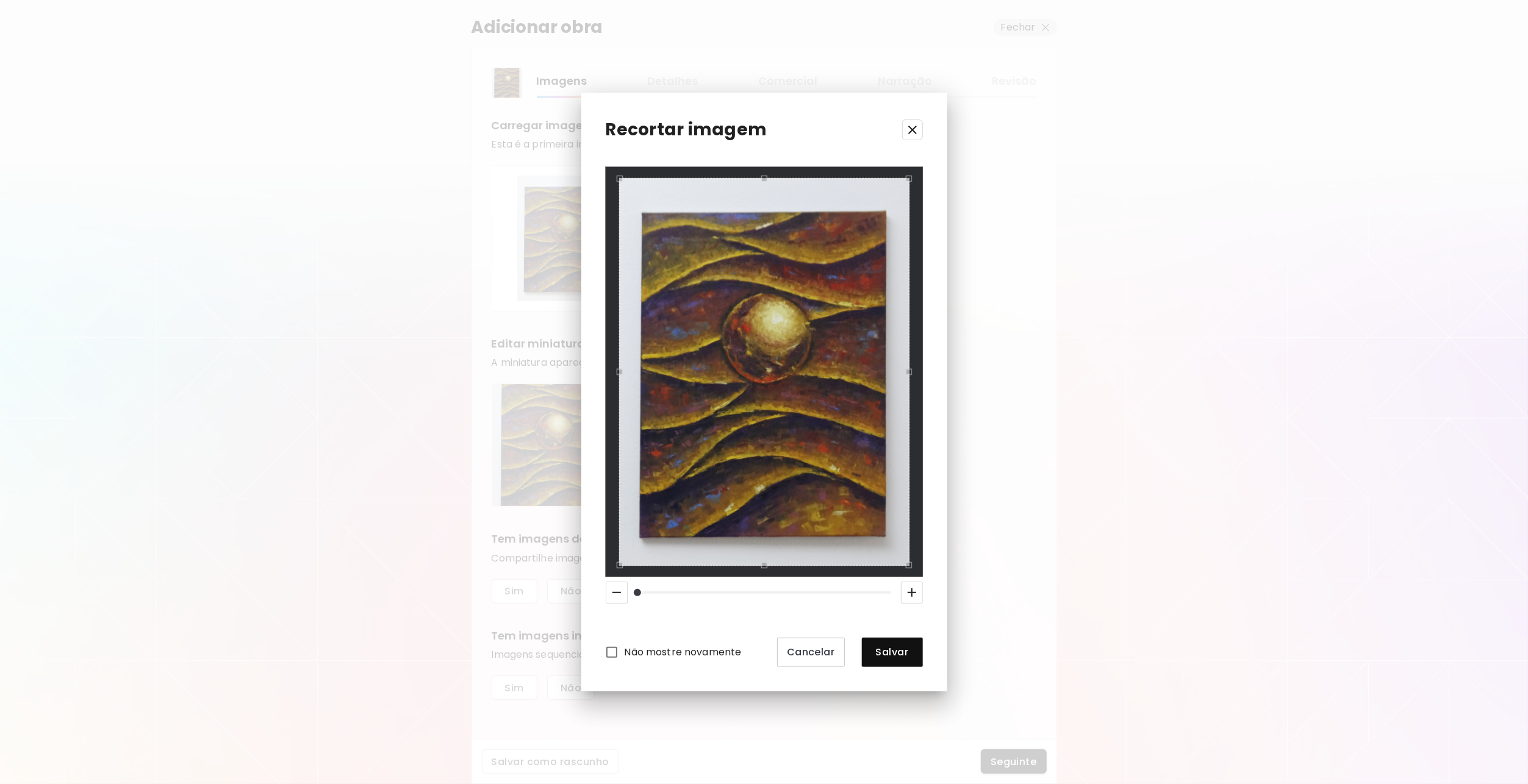
click at [610, 103] on div "Recortar imagem Não mostre novamente Cancelar Salvar" at bounding box center [764, 392] width 366 height 598
click at [888, 651] on span "Salvar" at bounding box center [892, 651] width 42 height 12
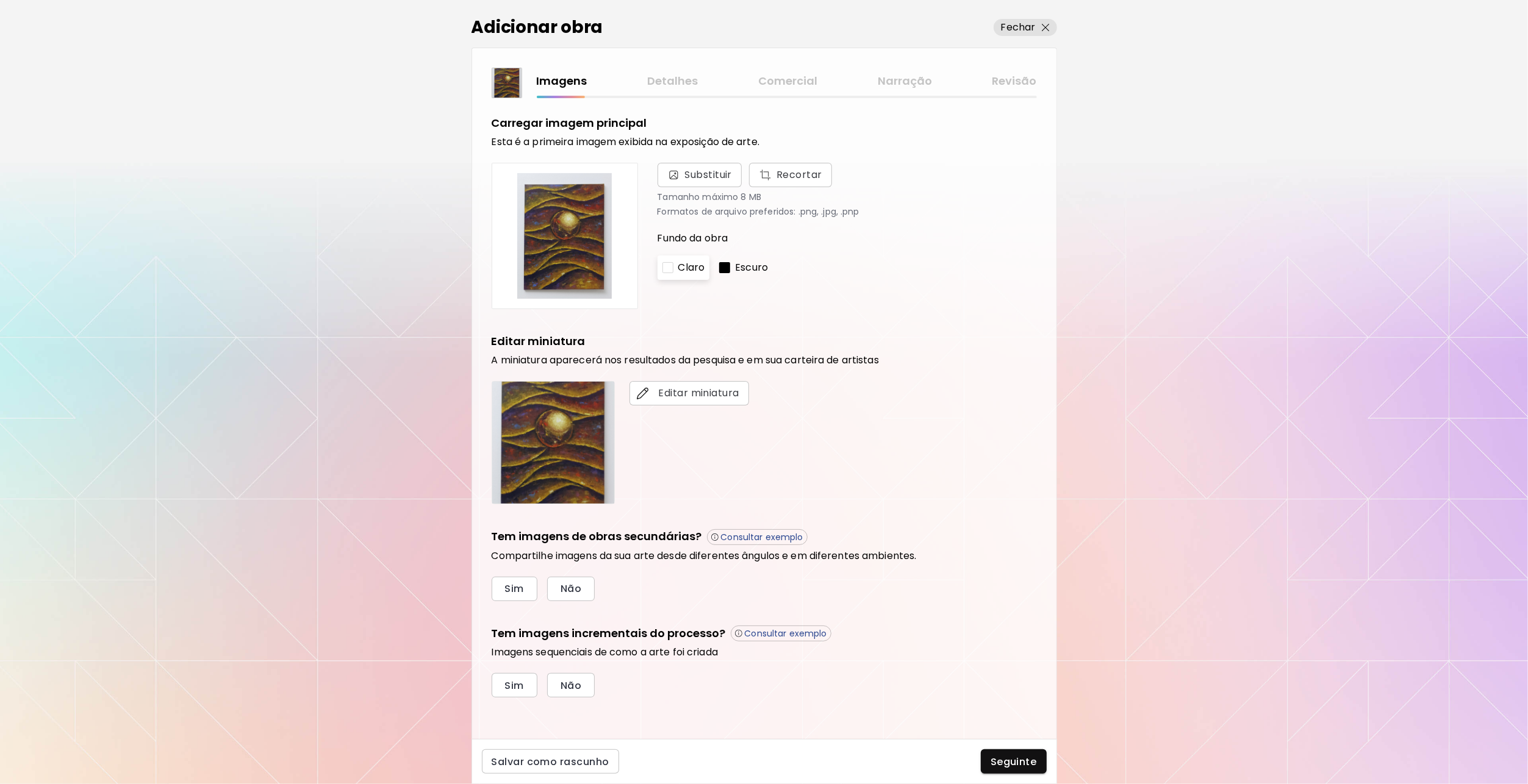
scroll to position [3, 0]
click at [646, 398] on img "button" at bounding box center [643, 393] width 12 height 12
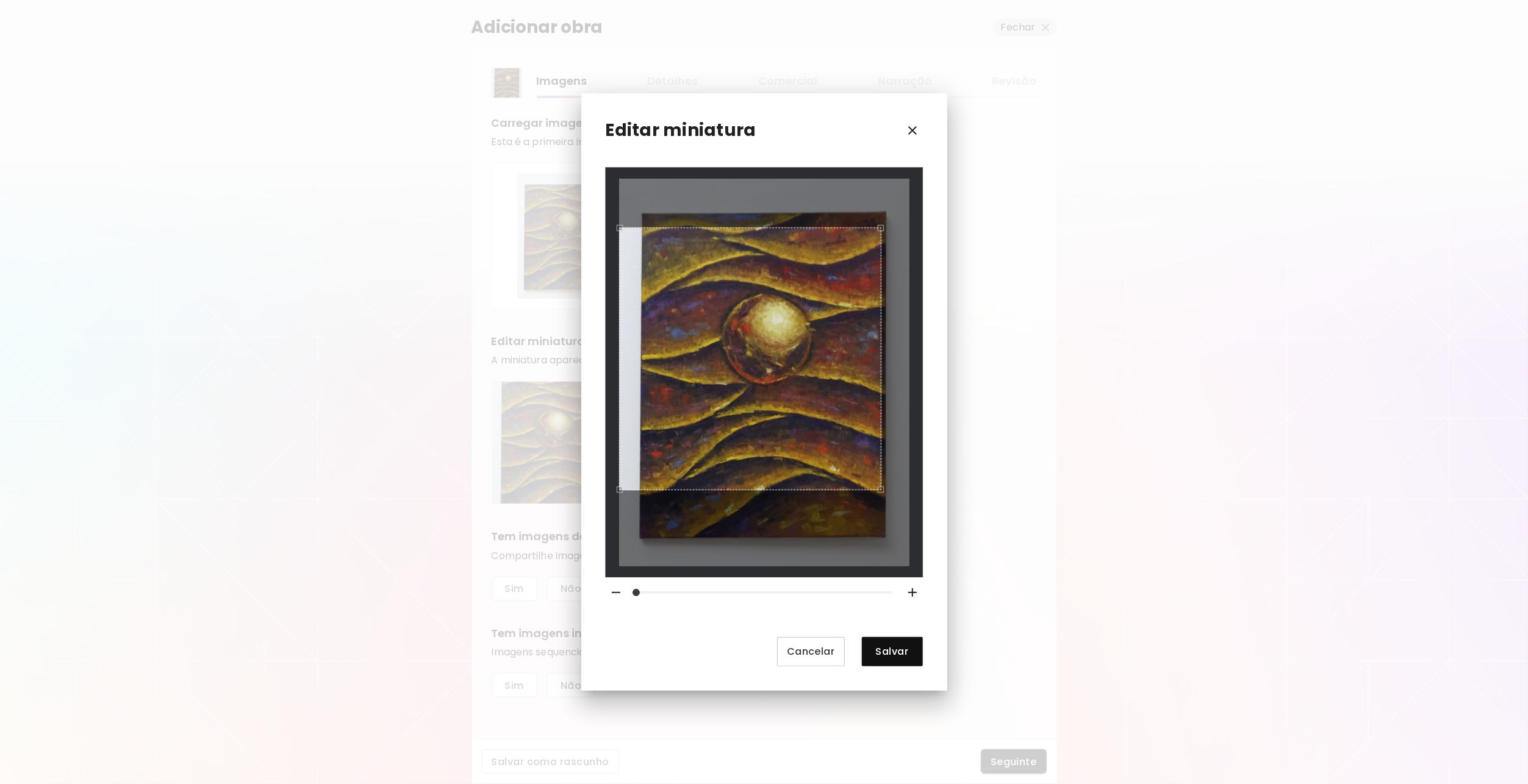
click at [879, 503] on div at bounding box center [764, 372] width 290 height 387
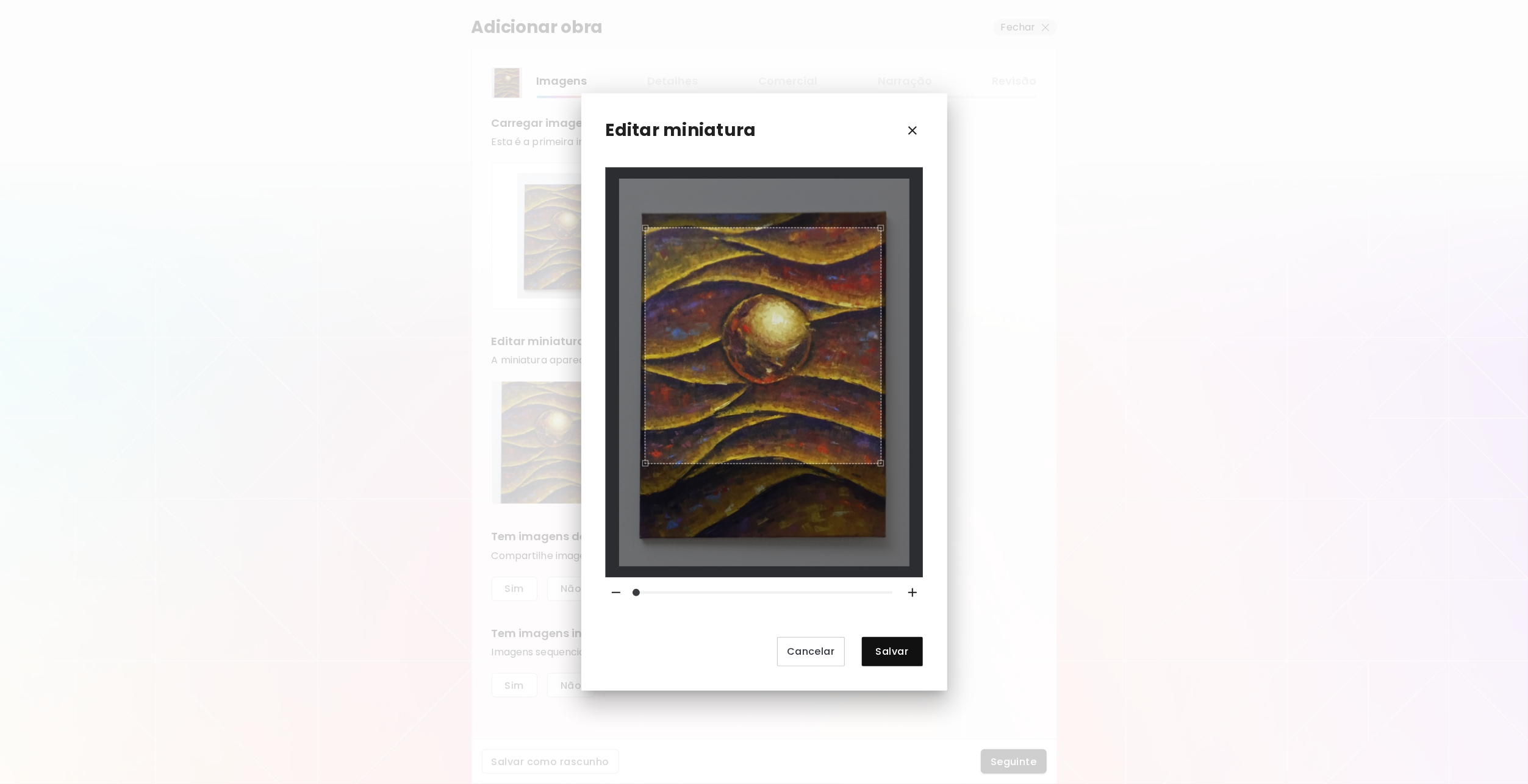
click at [647, 476] on div at bounding box center [764, 372] width 290 height 387
click at [759, 431] on div "Use the arrow keys to move the crop selection area" at bounding box center [760, 346] width 237 height 237
click at [815, 430] on div "Use the arrow keys to move the crop selection area" at bounding box center [763, 346] width 237 height 237
click at [893, 645] on span "Salvar" at bounding box center [892, 651] width 42 height 12
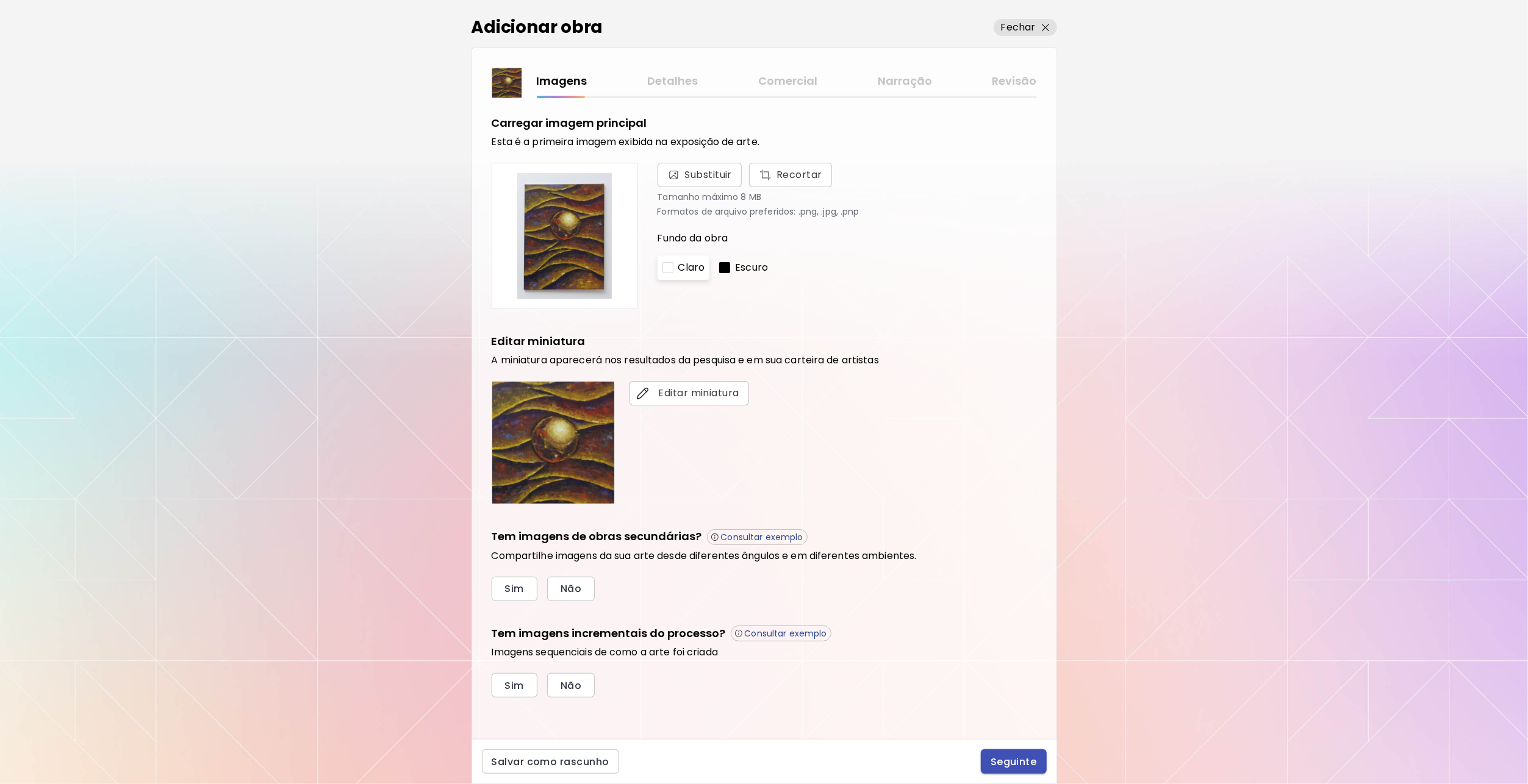
click at [1010, 758] on span "Seguinte" at bounding box center [1013, 762] width 46 height 12
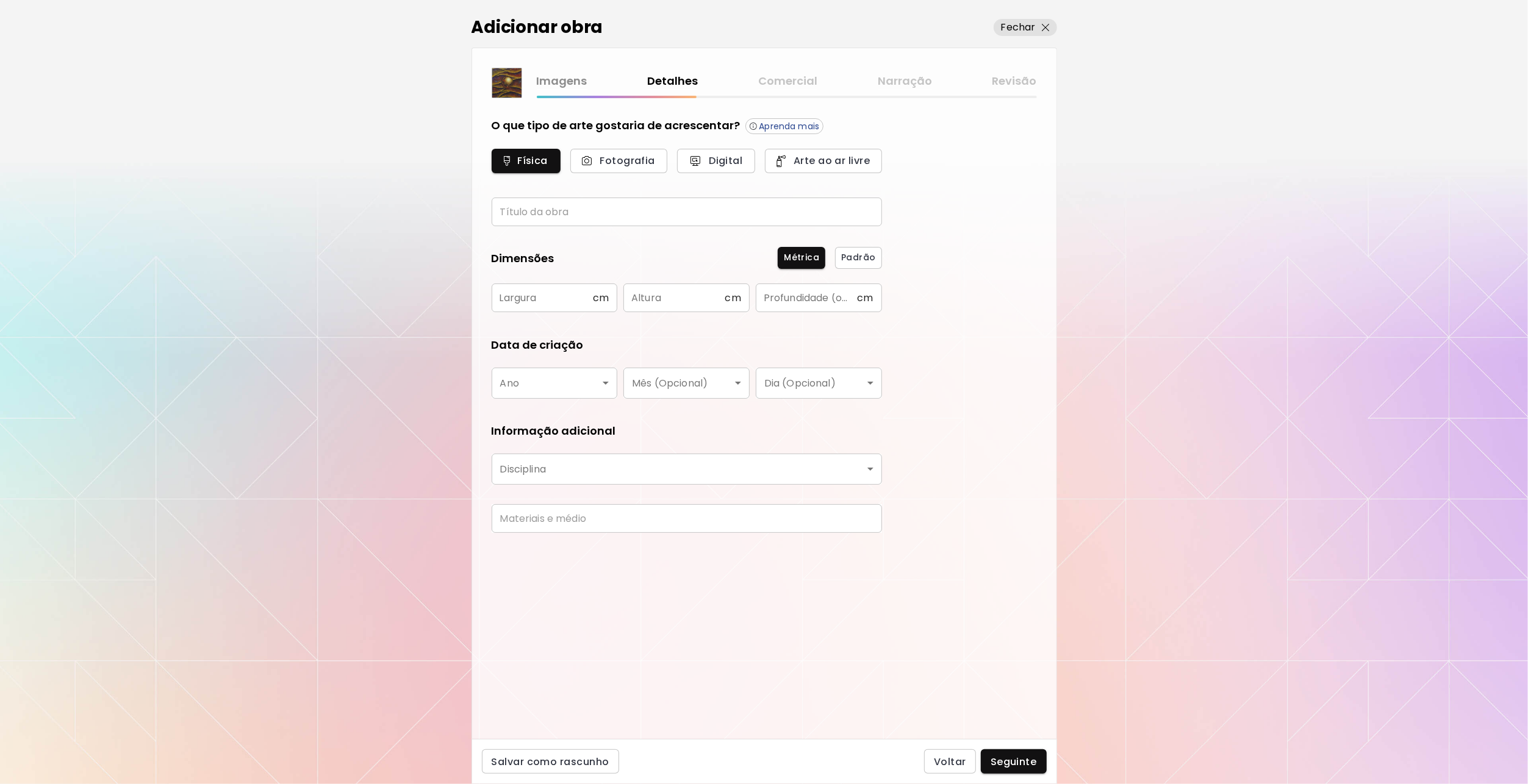
click at [599, 215] on input "text" at bounding box center [686, 211] width 390 height 28
click at [592, 211] on input "**********" at bounding box center [686, 211] width 390 height 28
type input "**********"
